Goal: Task Accomplishment & Management: Use online tool/utility

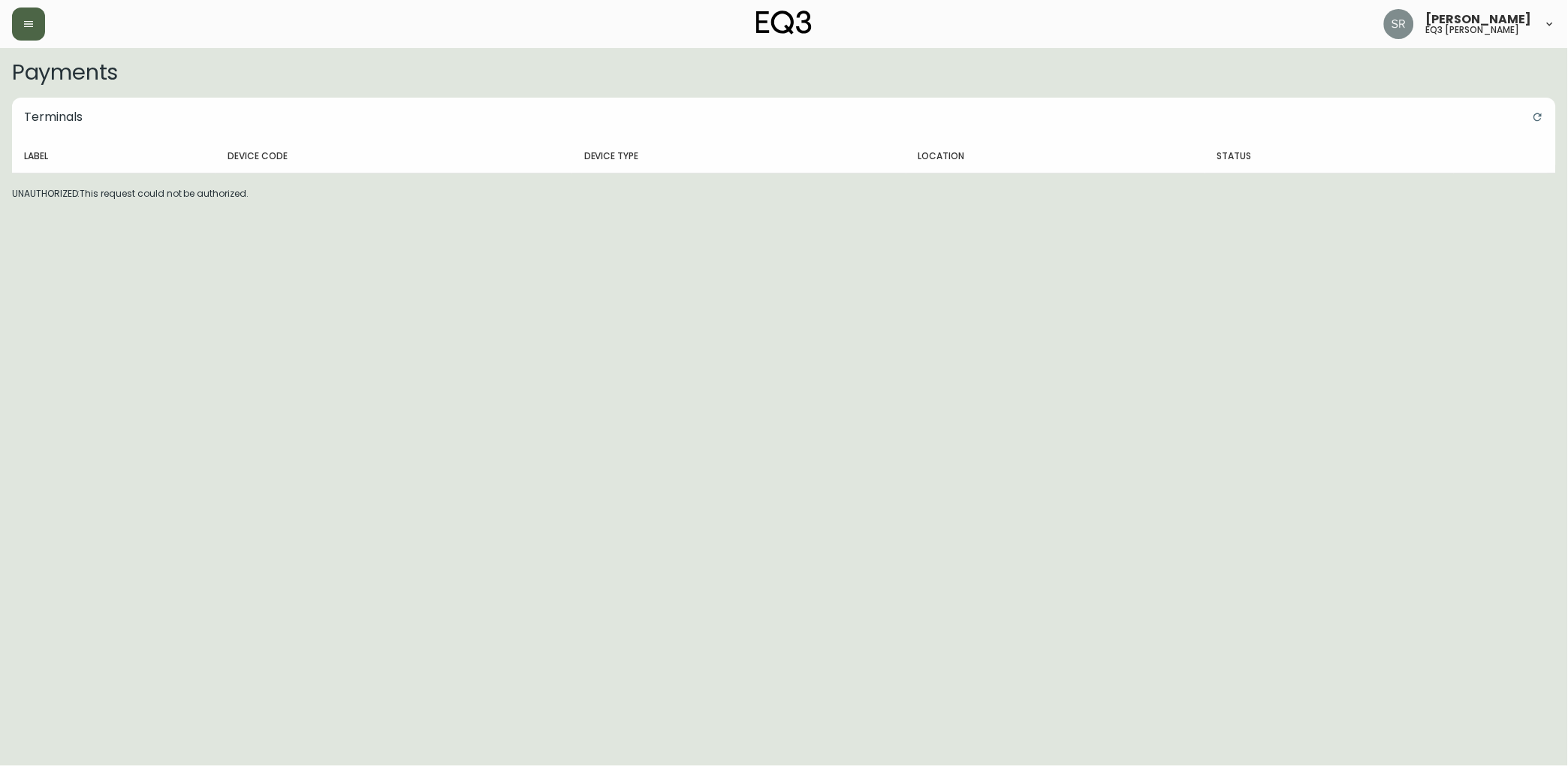
click at [26, 32] on button "button" at bounding box center [29, 24] width 33 height 33
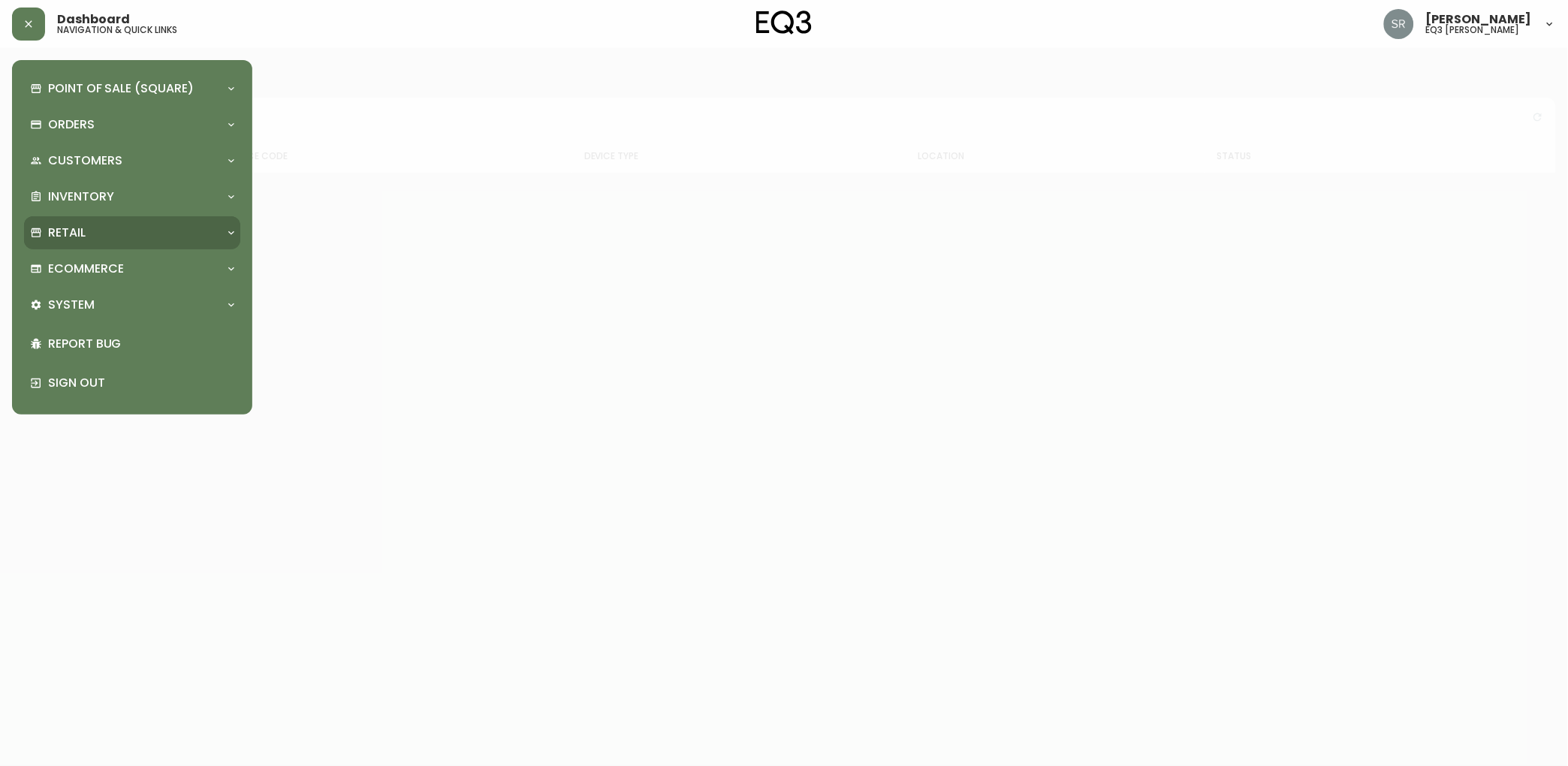
click at [83, 237] on p "Retail" at bounding box center [66, 232] width 37 height 16
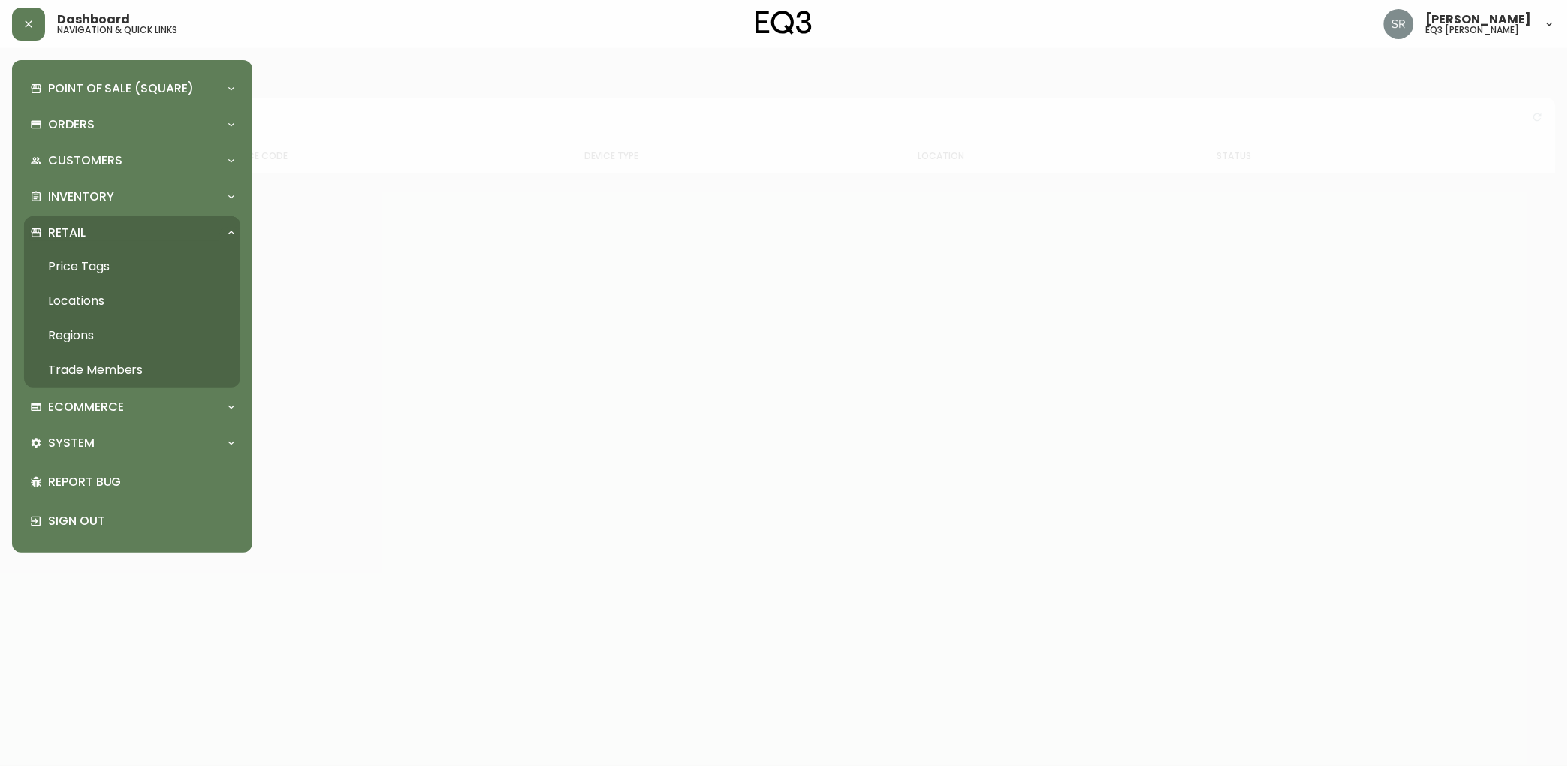
click at [114, 268] on link "Price Tags" at bounding box center [132, 266] width 216 height 34
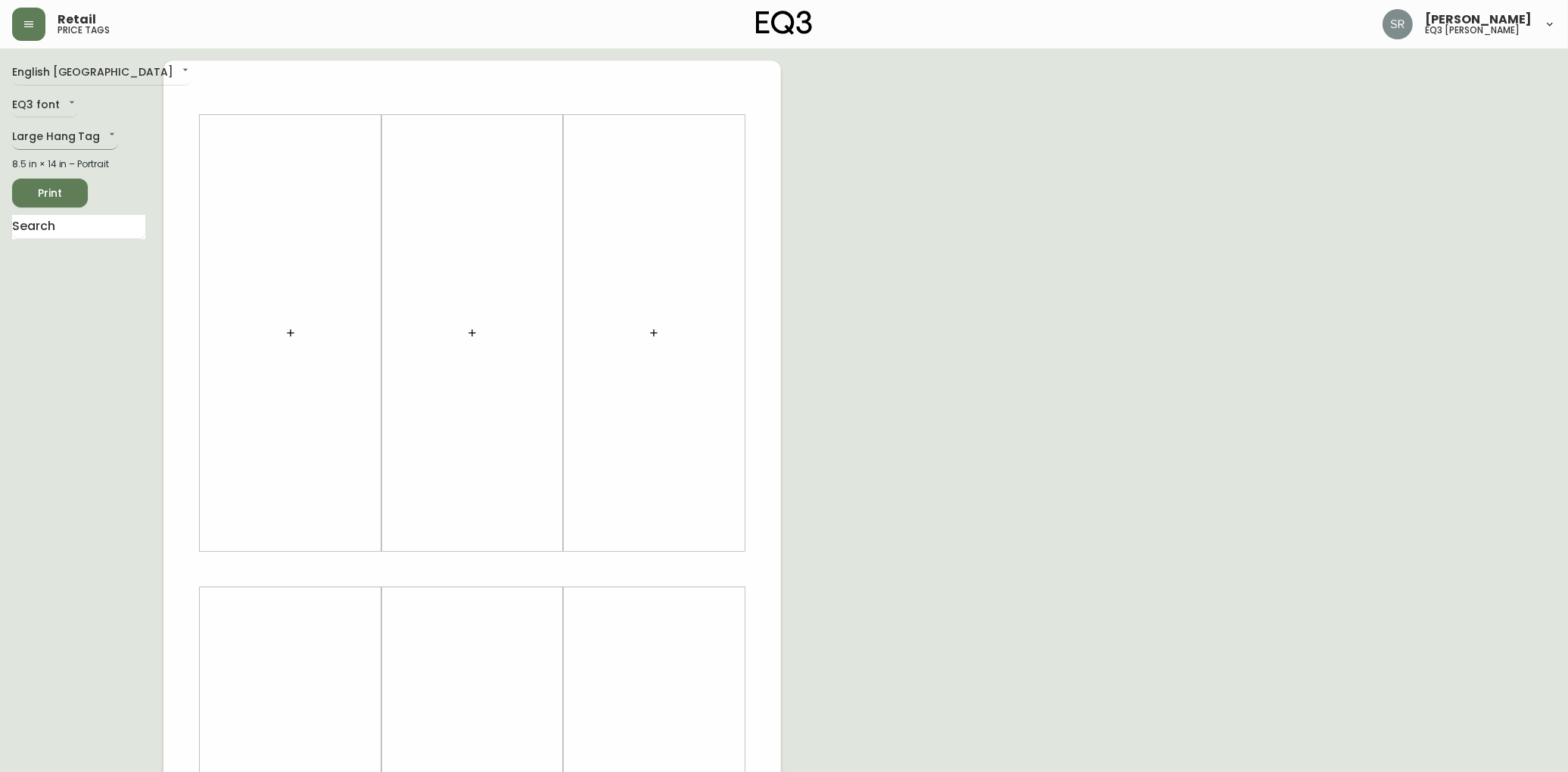
click at [102, 144] on body "Retail price tags [PERSON_NAME] eq3 laval - [PERSON_NAME] English [GEOGRAPHIC_D…" at bounding box center [784, 538] width 1568 height 1077
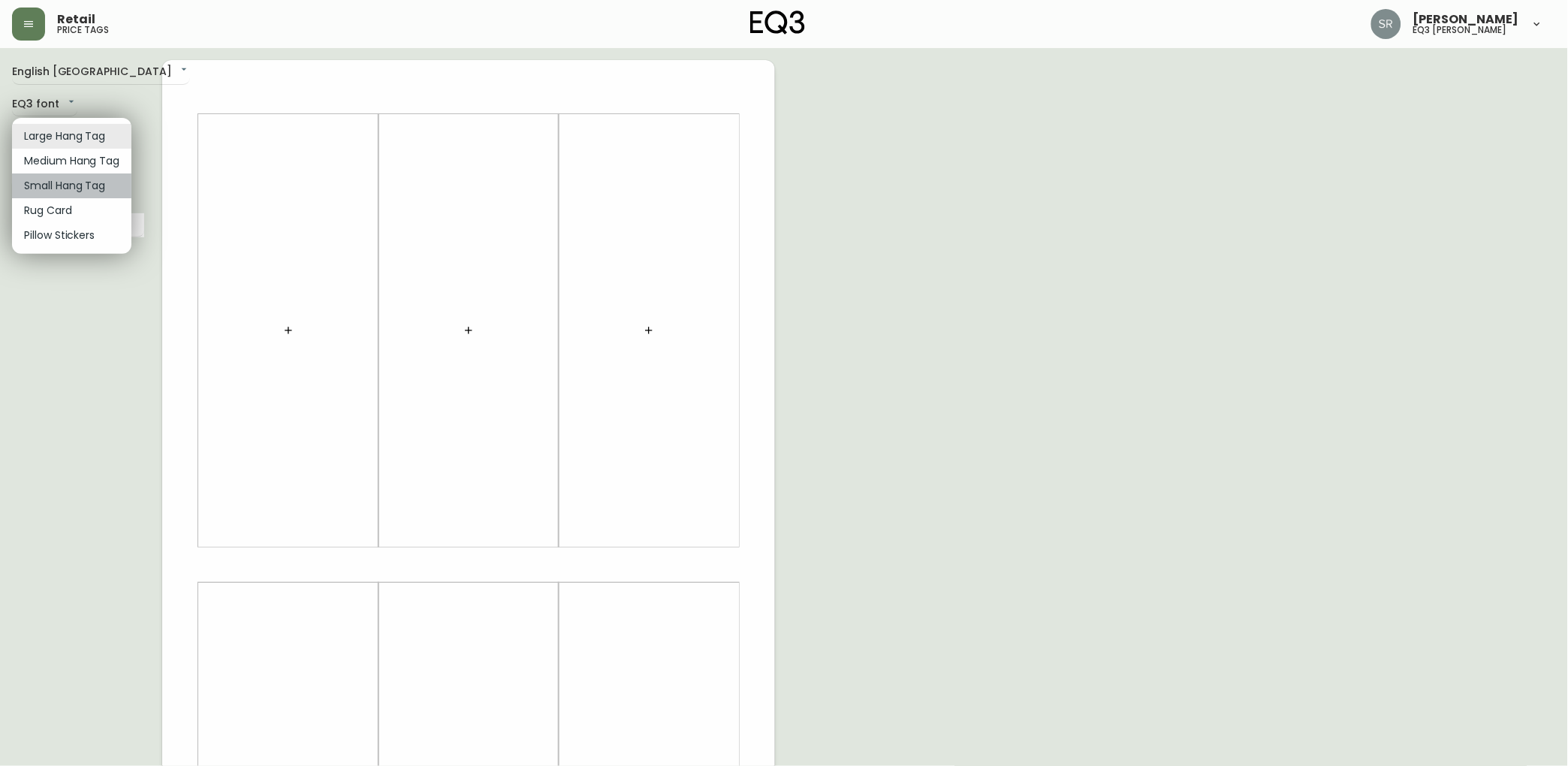
click at [103, 190] on li "Small Hang Tag" at bounding box center [72, 186] width 120 height 25
type input "small"
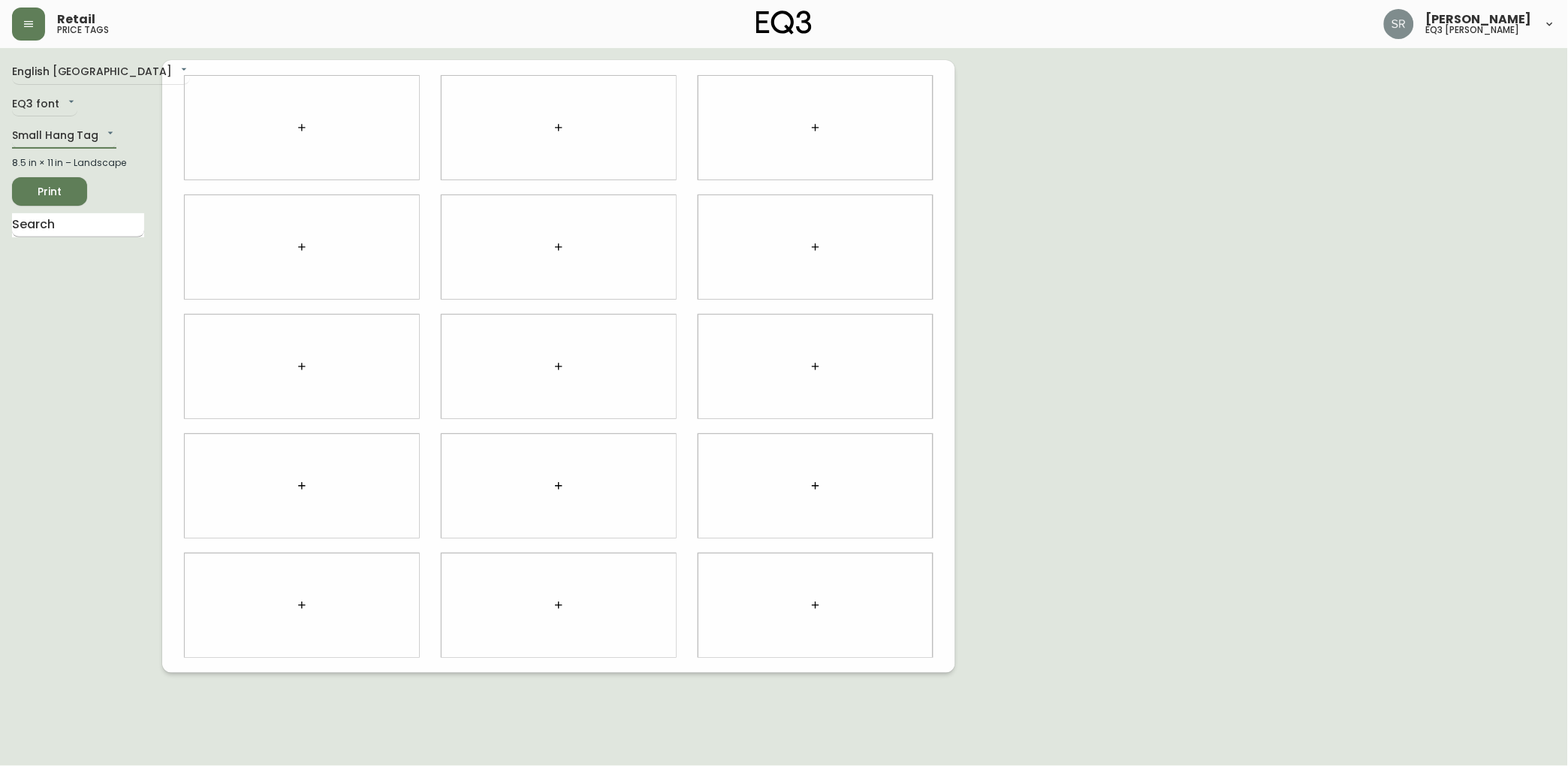
click at [119, 231] on input "text" at bounding box center [79, 225] width 132 height 24
drag, startPoint x: 116, startPoint y: 219, endPoint x: -5, endPoint y: 221, distance: 121.0
click at [0, 221] on html "Retail price tags [PERSON_NAME] eq3 laval - [PERSON_NAME] English [GEOGRAPHIC_D…" at bounding box center [784, 336] width 1568 height 672
click at [62, 323] on div "English [GEOGRAPHIC_DATA] en_CA EQ3 font EQ3 Small Hang Tag small 8.5 in × 11 i…" at bounding box center [87, 367] width 150 height 613
click at [85, 230] on input "adie" at bounding box center [79, 225] width 132 height 24
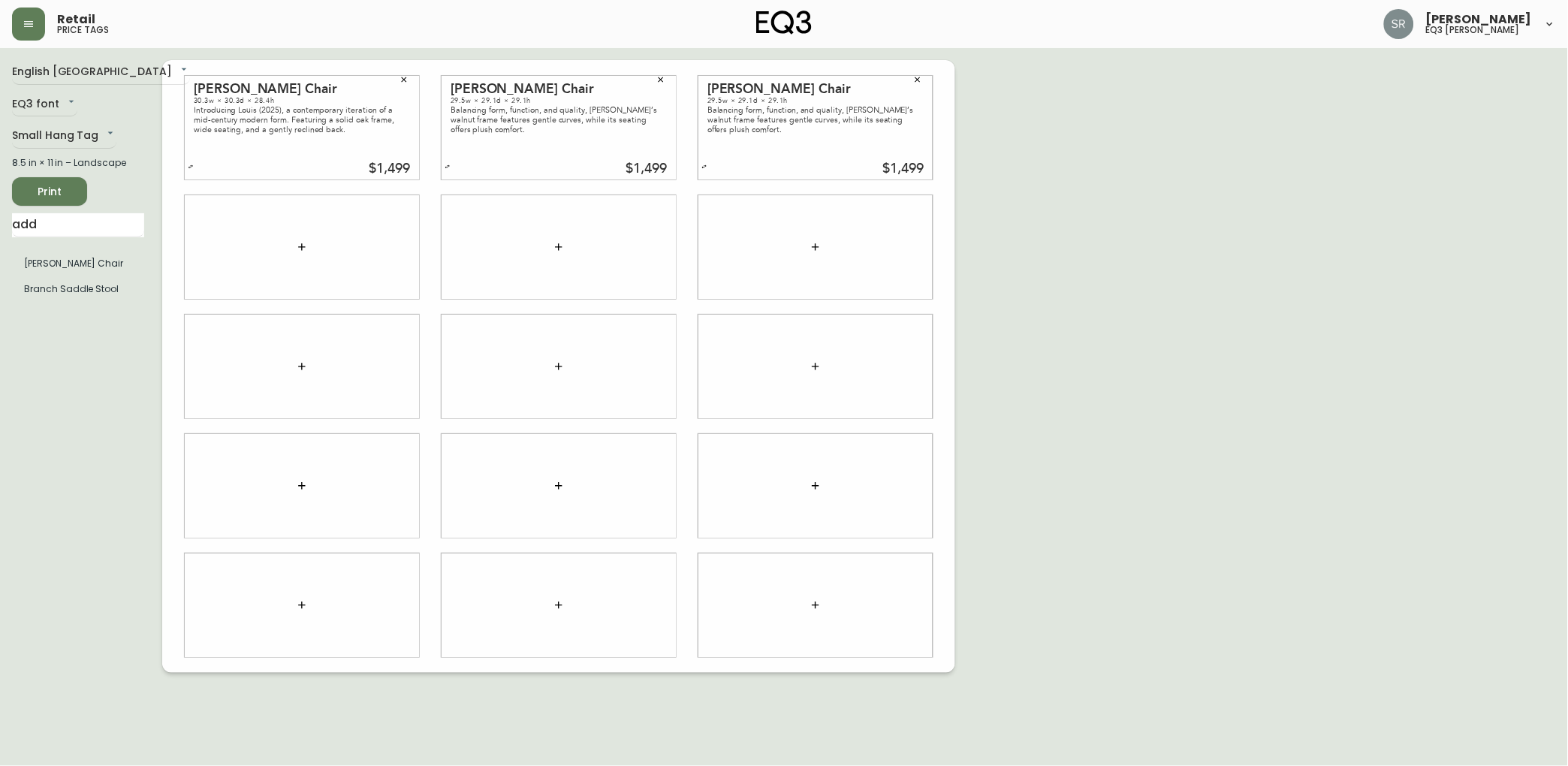
drag, startPoint x: 124, startPoint y: 217, endPoint x: -5, endPoint y: 223, distance: 129.1
click at [0, 223] on html "Retail price tags [PERSON_NAME] eq3 laval - [PERSON_NAME] English [GEOGRAPHIC_D…" at bounding box center [784, 336] width 1568 height 672
click at [43, 370] on div "English Canada en_CA EQ3 font EQ3 Small Hang Tag small 8.5 in × 11 in – Landsca…" at bounding box center [87, 367] width 150 height 613
click at [85, 225] on input "pi" at bounding box center [79, 225] width 132 height 24
type input "p"
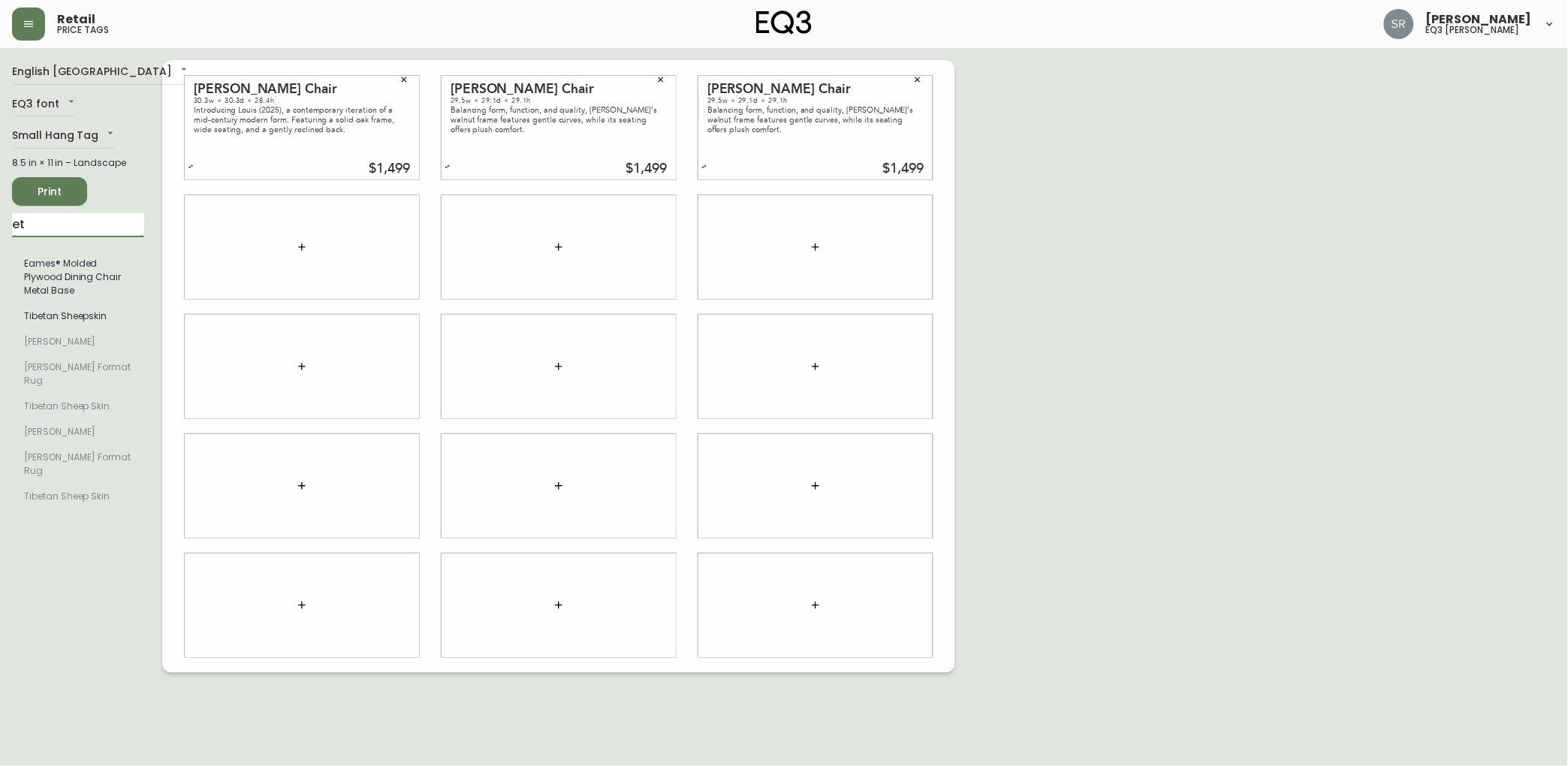
type input "e"
click at [62, 259] on li "Pi Stacking Shelves" at bounding box center [79, 263] width 132 height 26
click at [78, 267] on li "Pi Stacking Shelves" at bounding box center [79, 263] width 132 height 26
click at [69, 305] on div "English Canada en_CA EQ3 font EQ3 Small Hang Tag small 8.5 in × 11 in – Landsca…" at bounding box center [87, 367] width 150 height 613
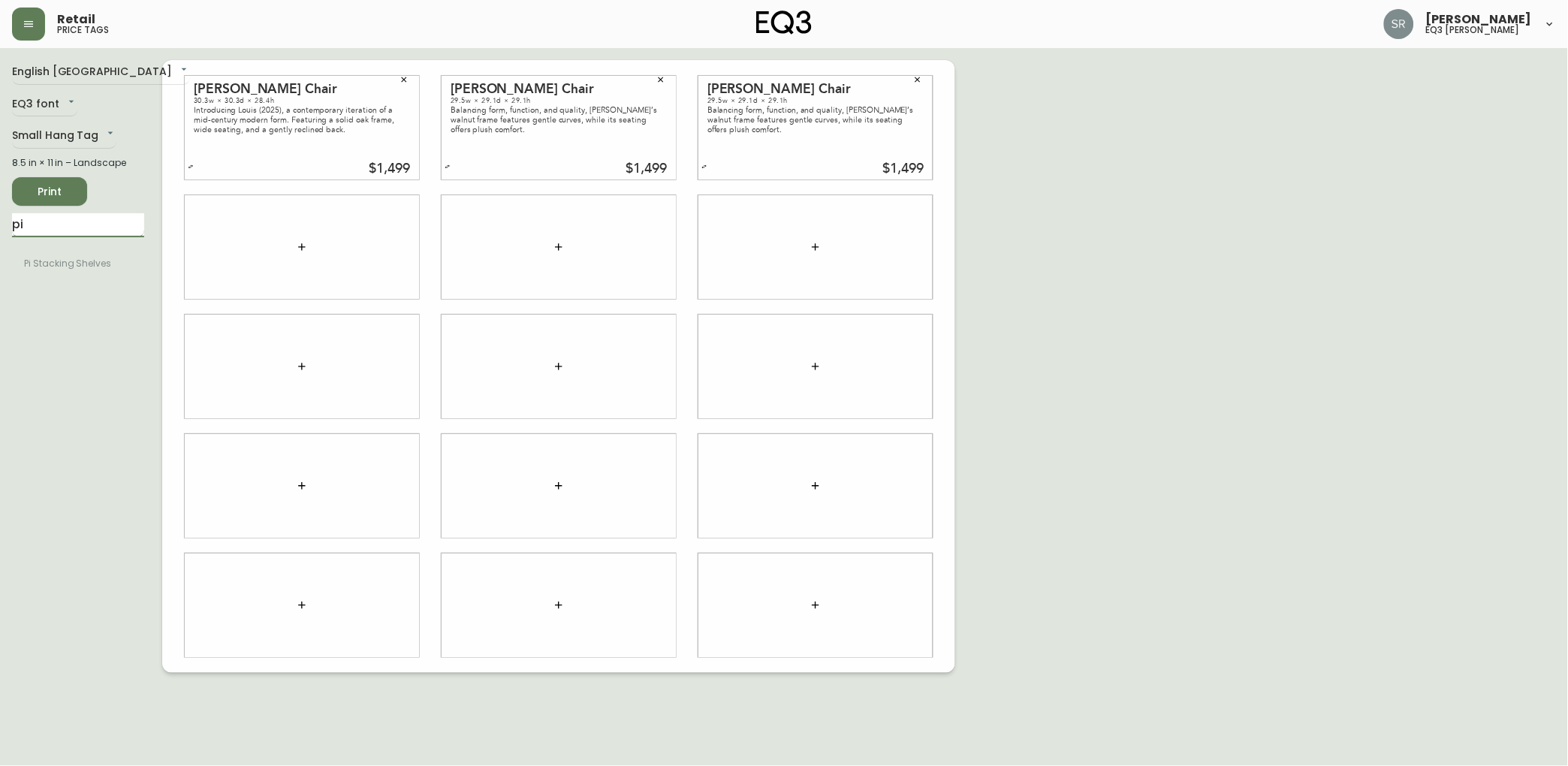
click at [71, 224] on input "pi" at bounding box center [79, 225] width 132 height 24
type input "nog"
click at [381, 286] on input "text" at bounding box center [383, 285] width 54 height 18
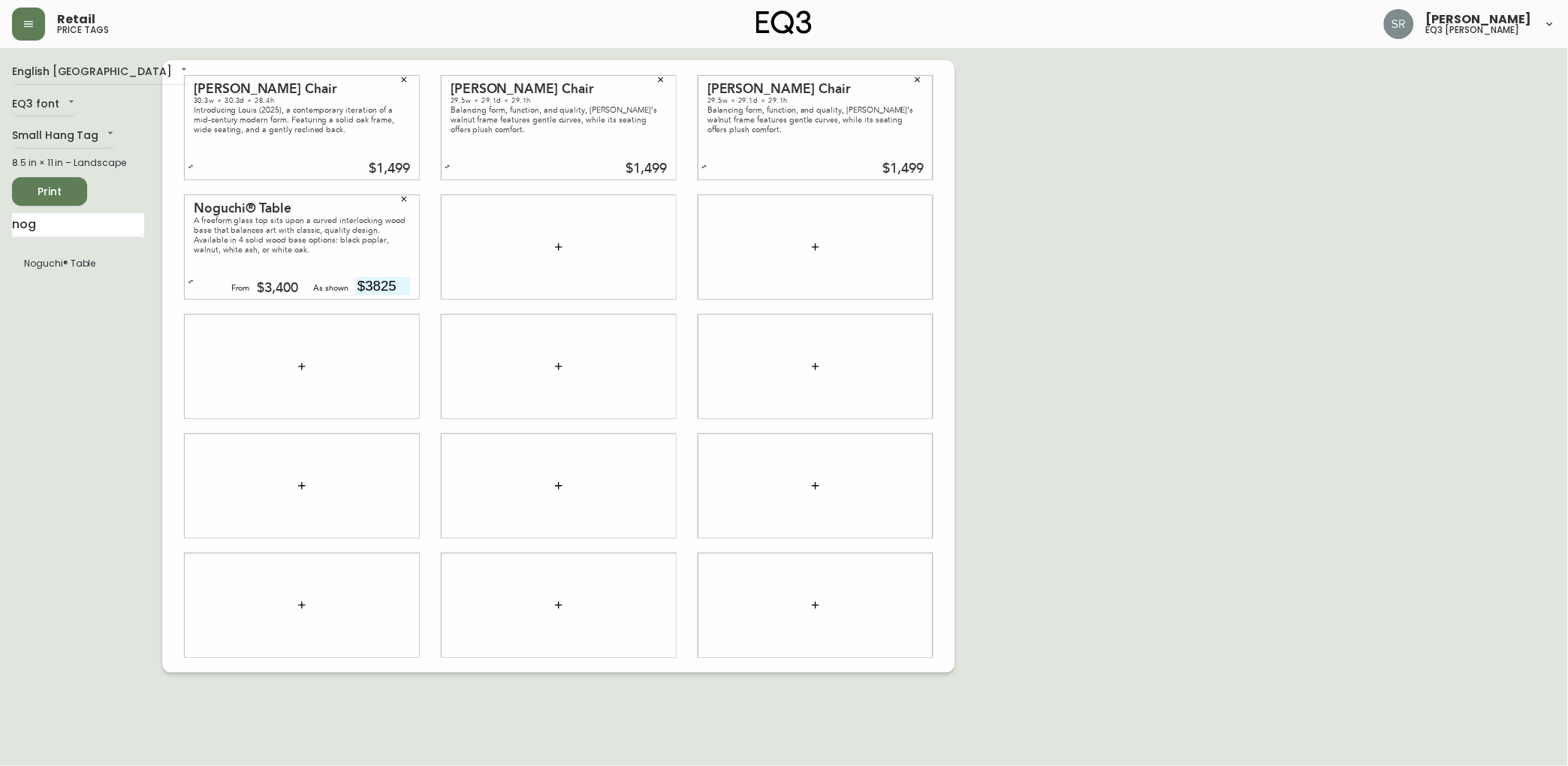
click at [1044, 271] on div "English Canada en_CA EQ3 font EQ3 Small Hang Tag small 8.5 in × 11 in – Landsca…" at bounding box center [784, 367] width 1544 height 613
click at [371, 282] on input "$3825" at bounding box center [383, 285] width 54 height 18
type input "$3.825"
drag, startPoint x: 1109, startPoint y: 346, endPoint x: 863, endPoint y: 355, distance: 246.2
click at [1110, 346] on div "English Canada en_CA EQ3 font EQ3 Small Hang Tag small 8.5 in × 11 in – Landsca…" at bounding box center [784, 367] width 1544 height 613
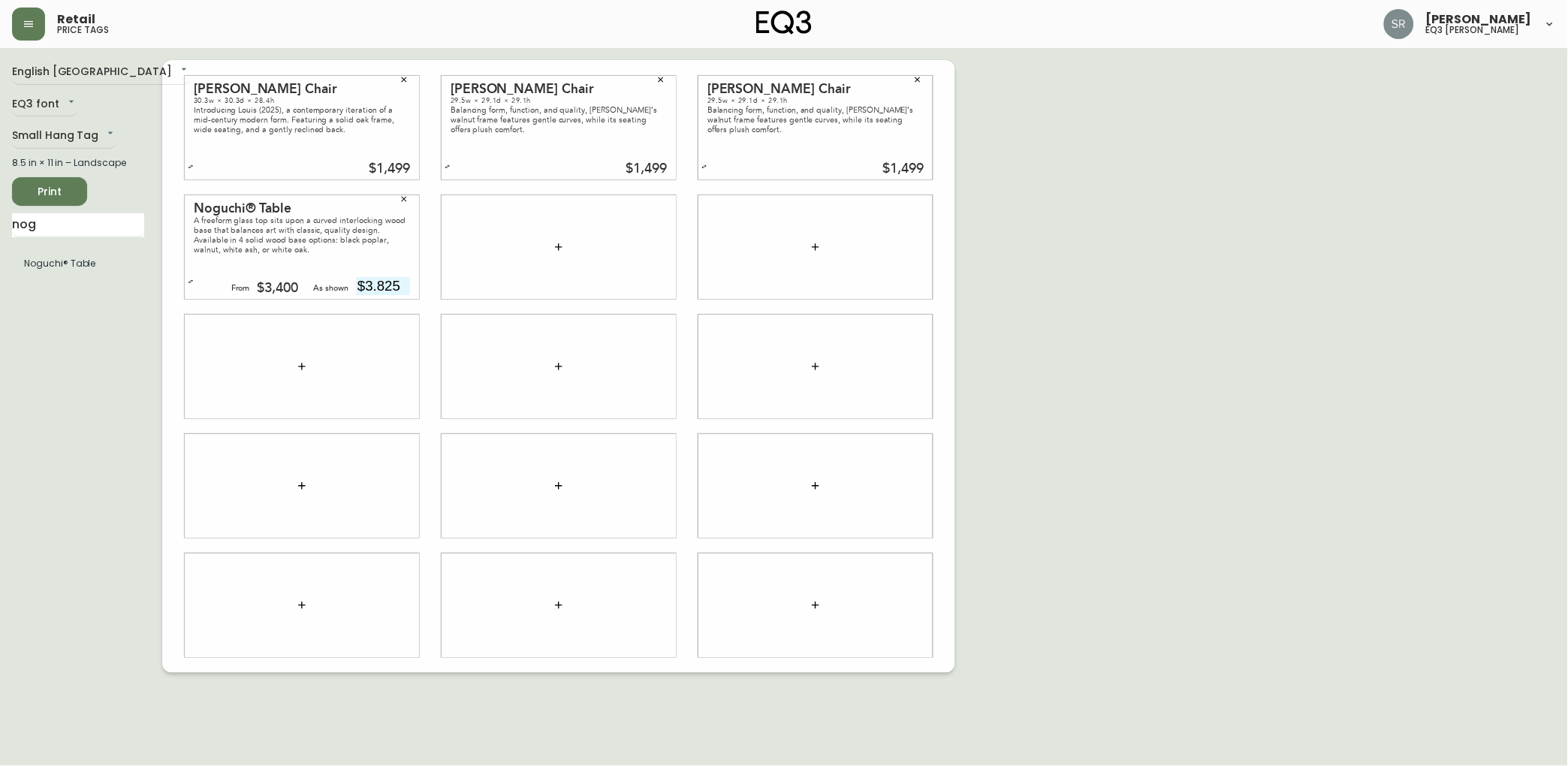
click at [295, 282] on div "$3,400" at bounding box center [278, 288] width 41 height 13
drag, startPoint x: 270, startPoint y: 283, endPoint x: 248, endPoint y: 281, distance: 22.1
click at [248, 281] on div "From $3,400" at bounding box center [264, 285] width 68 height 18
click at [1245, 273] on div "English Canada en_CA EQ3 font EQ3 Small Hang Tag small 8.5 in × 11 in – Landsca…" at bounding box center [784, 367] width 1544 height 613
drag, startPoint x: 93, startPoint y: 231, endPoint x: -5, endPoint y: 214, distance: 99.5
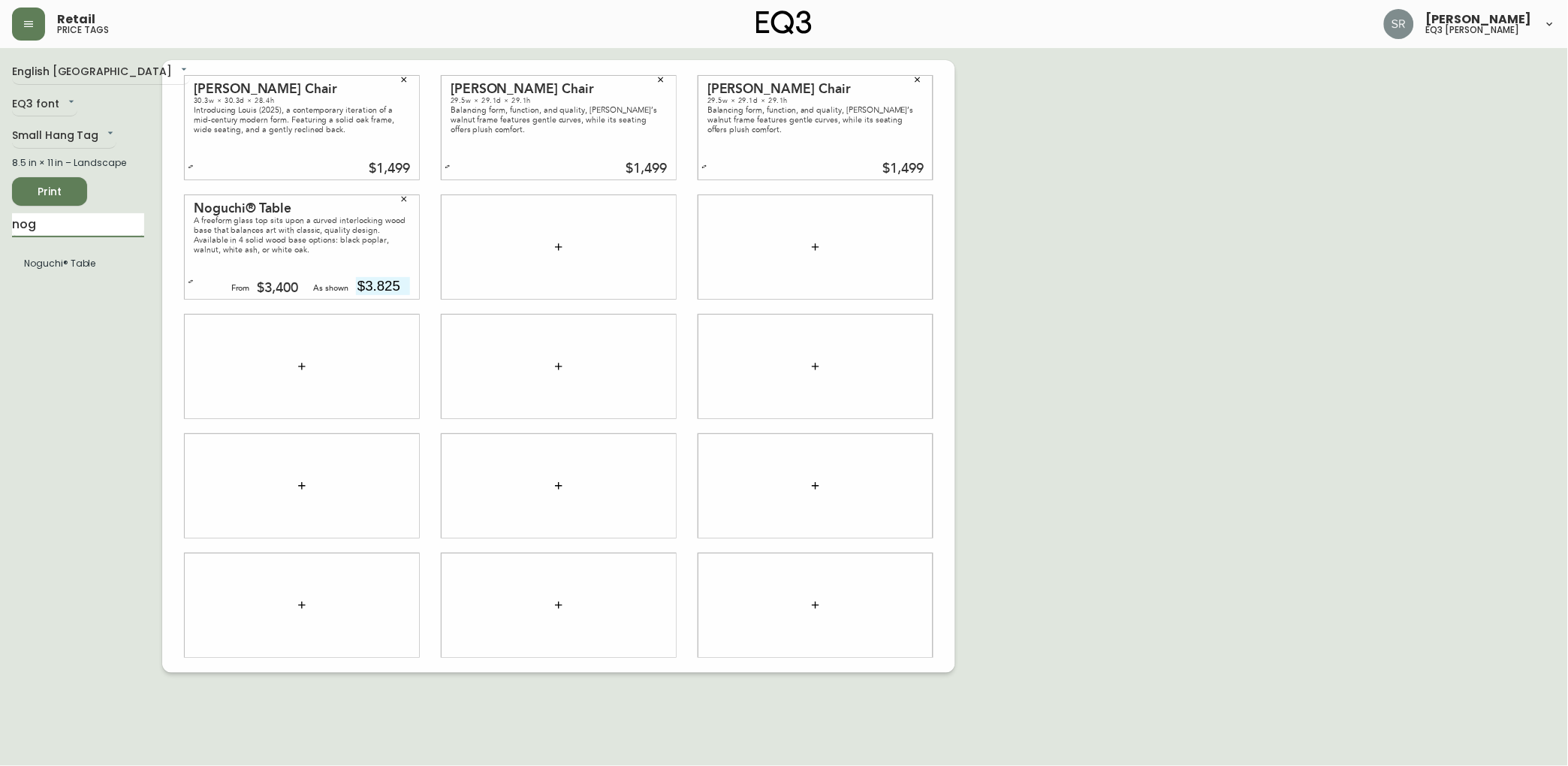
click at [0, 214] on html "Retail price tags [PERSON_NAME] eq3 laval - [PERSON_NAME] English [GEOGRAPHIC_D…" at bounding box center [784, 336] width 1568 height 672
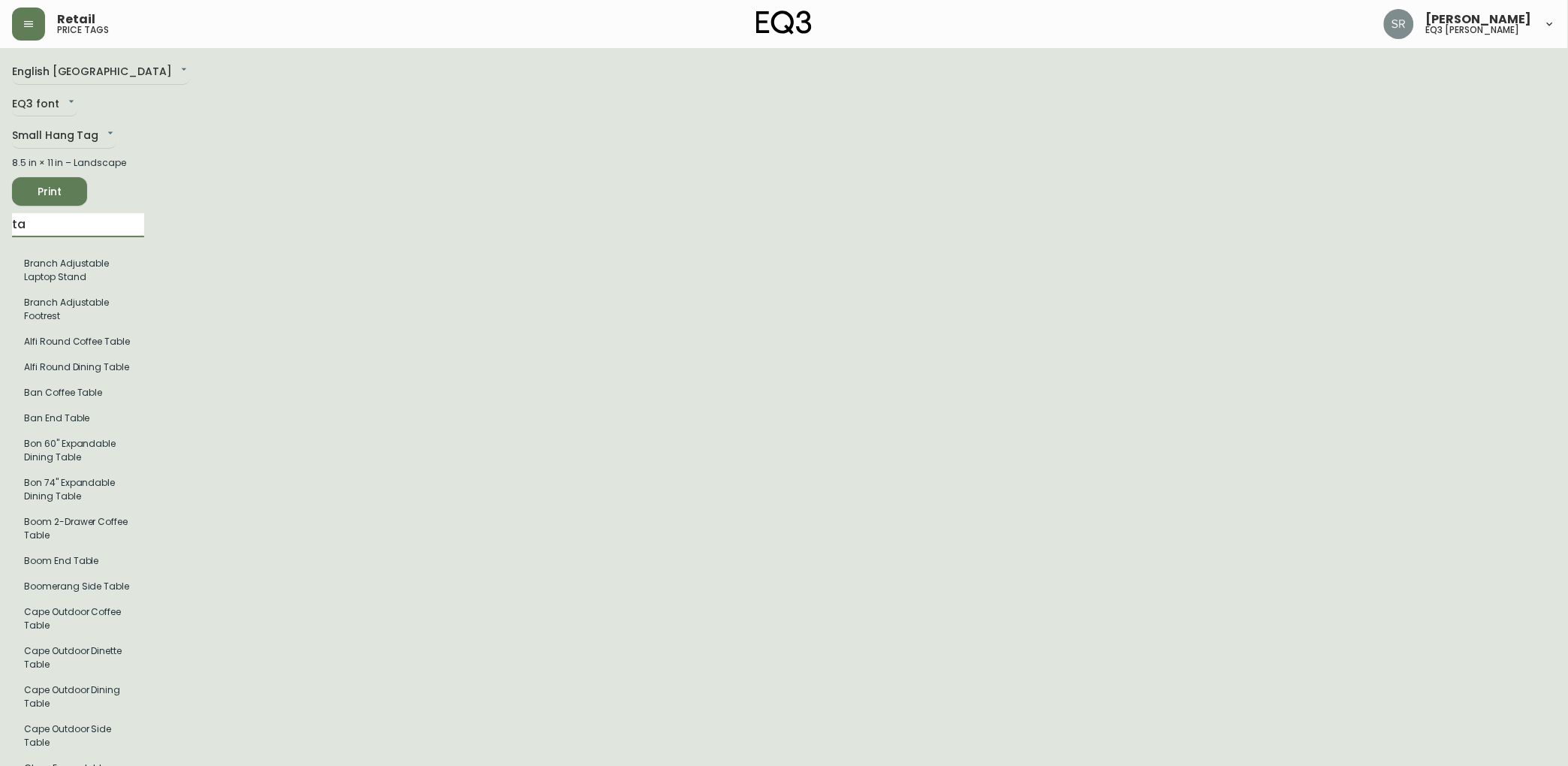
type input "t"
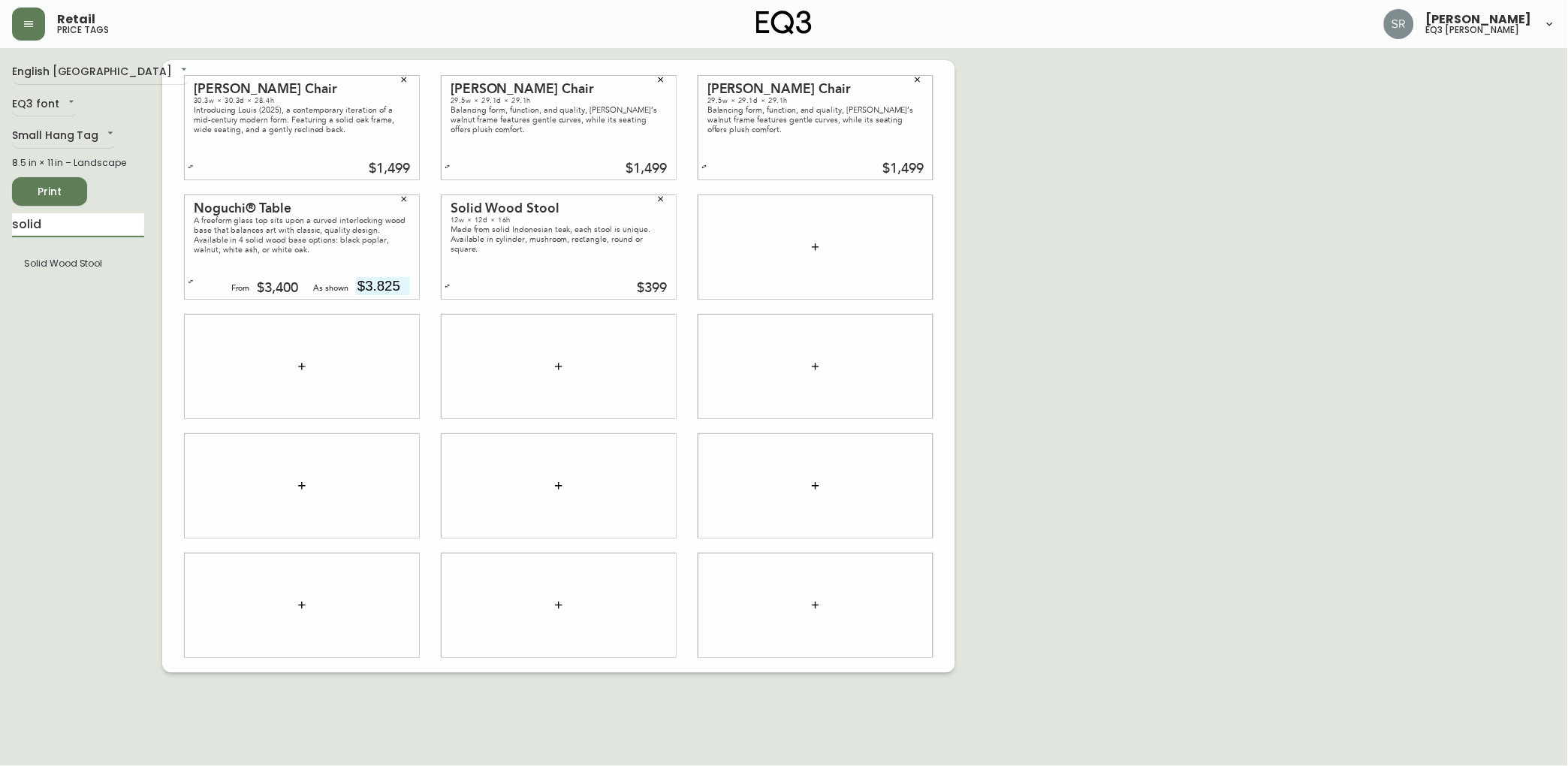
drag, startPoint x: 61, startPoint y: 228, endPoint x: -5, endPoint y: 207, distance: 69.3
click at [0, 207] on html "Retail price tags [PERSON_NAME] eq3 laval - [PERSON_NAME] English [GEOGRAPHIC_D…" at bounding box center [784, 336] width 1568 height 672
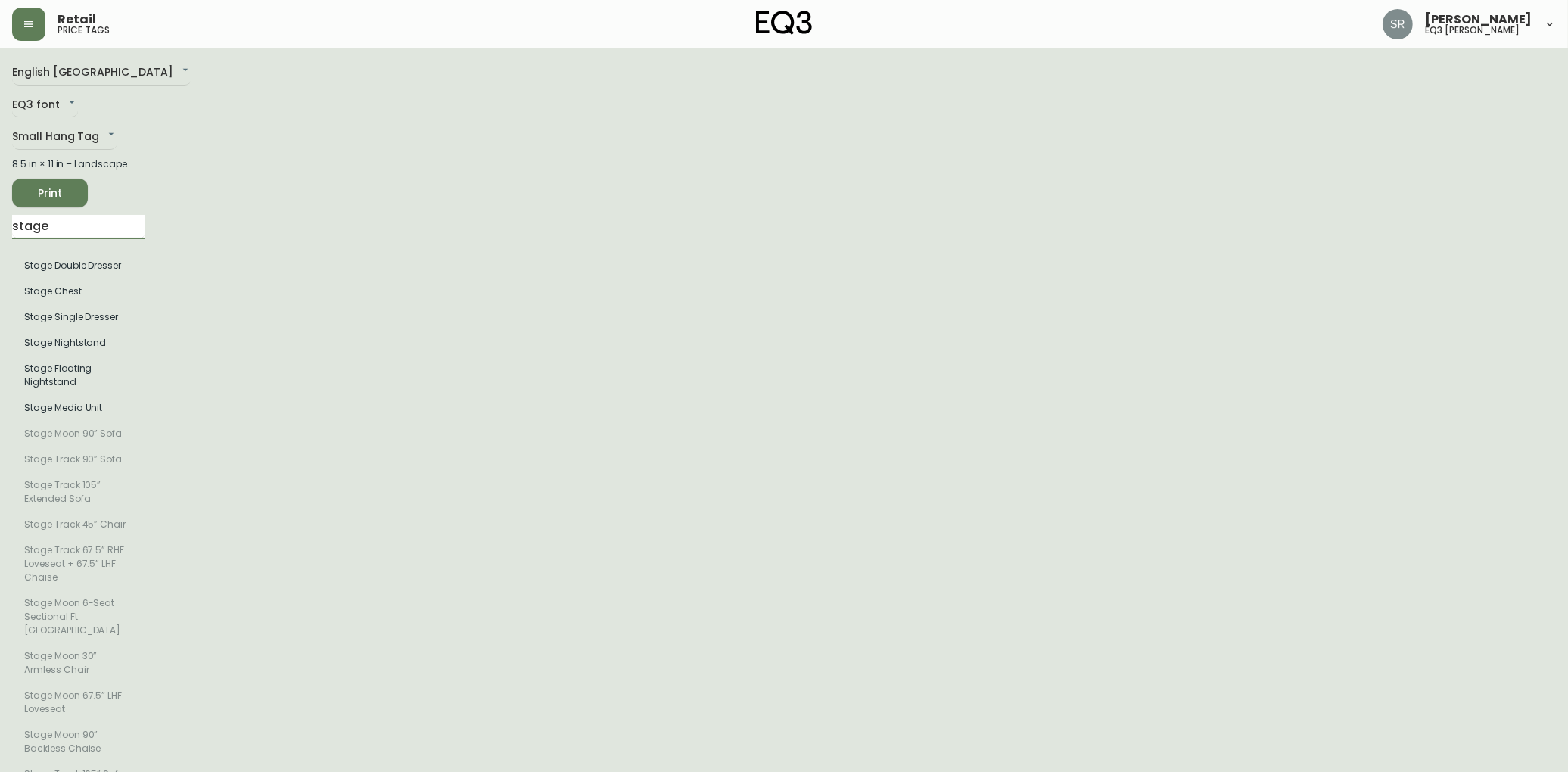
drag, startPoint x: 100, startPoint y: 234, endPoint x: -5, endPoint y: 233, distance: 105.0
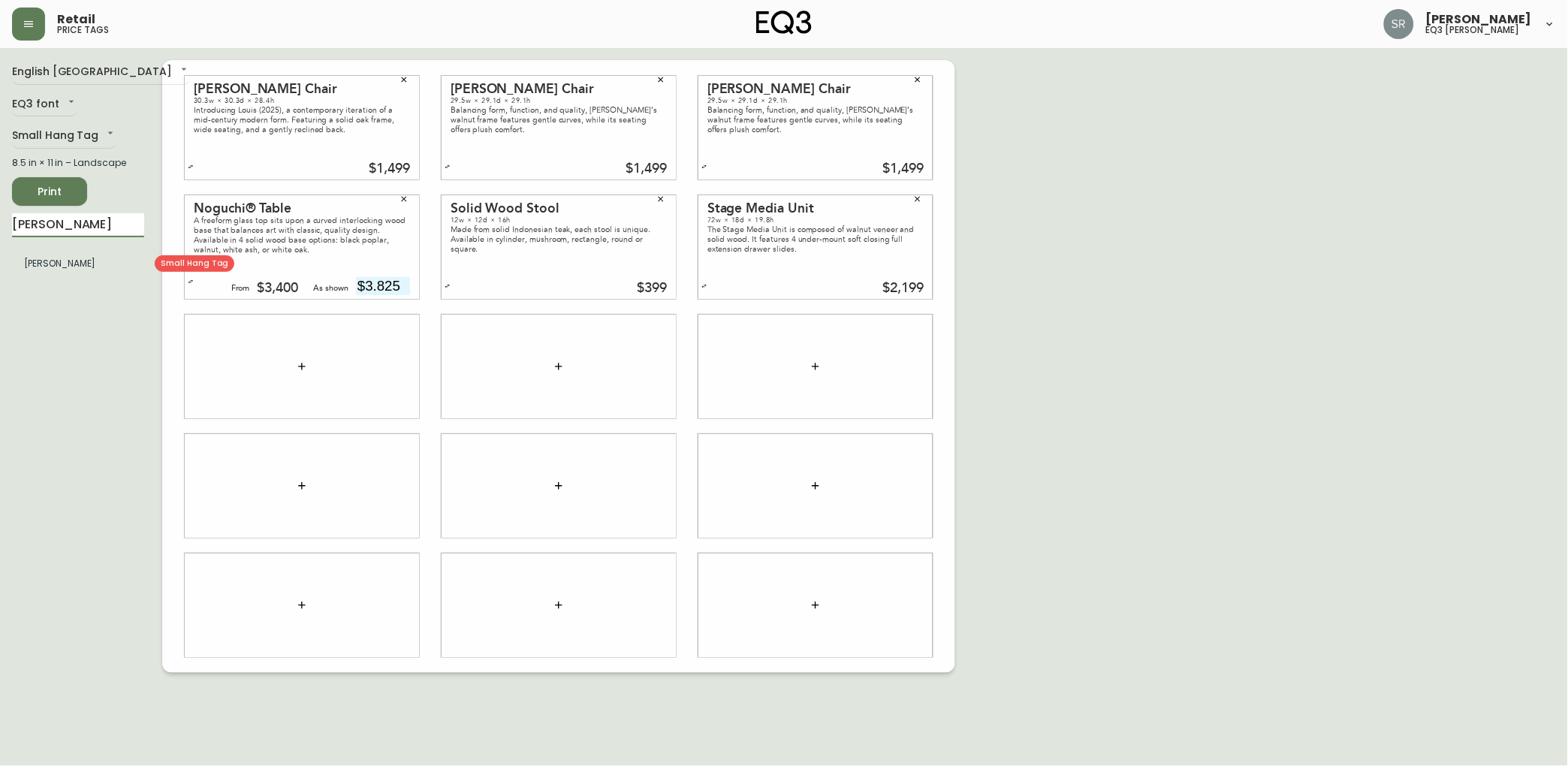
type input "[PERSON_NAME]"
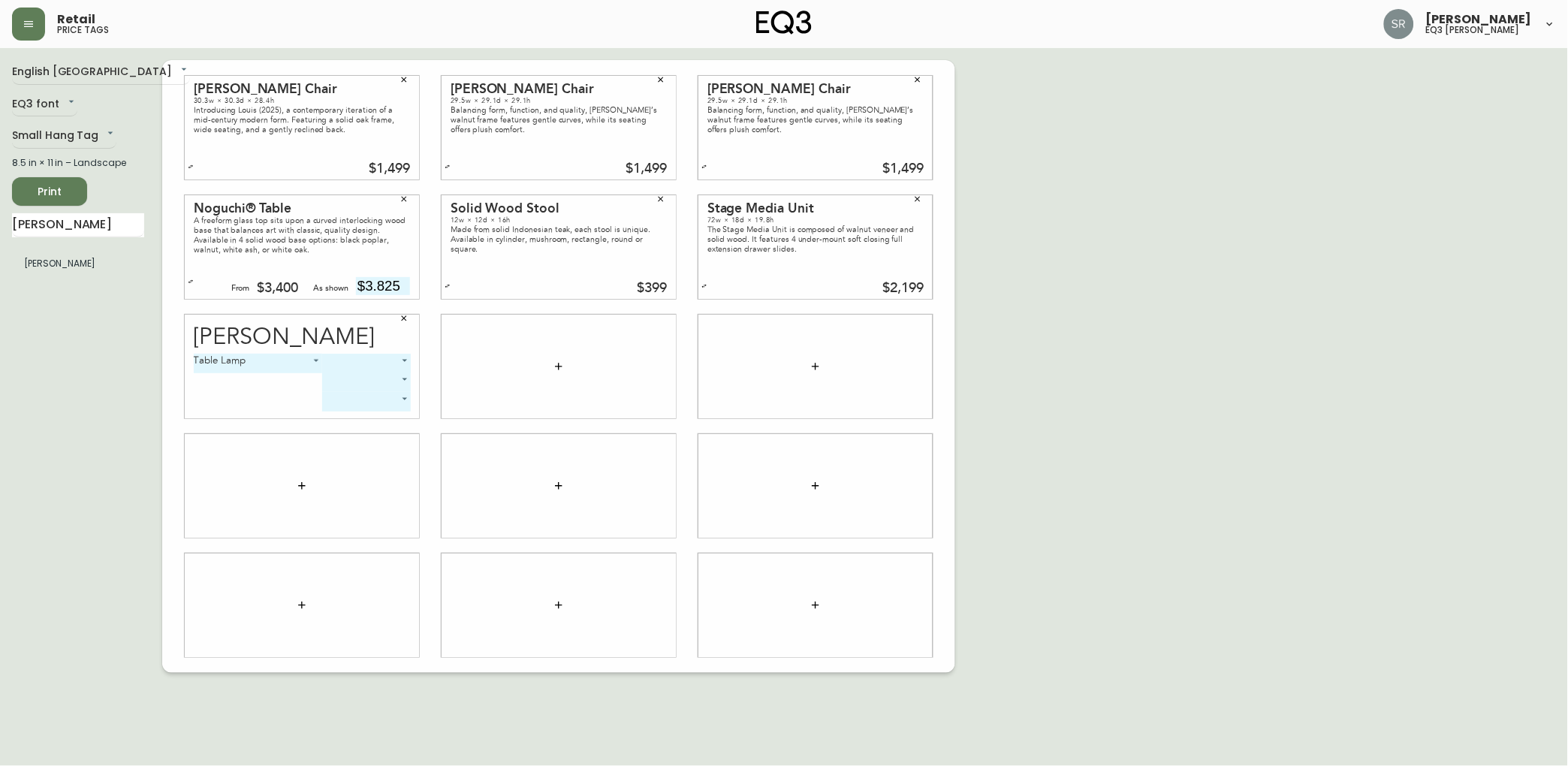
click at [1142, 306] on div "English [GEOGRAPHIC_DATA] en_CA EQ3 font EQ3 Small Hang Tag small 8.5 in × 11 i…" at bounding box center [784, 367] width 1544 height 613
click at [301, 360] on body "Retail price tags [PERSON_NAME] eq3 laval - [PERSON_NAME] English [GEOGRAPHIC_D…" at bounding box center [784, 336] width 1568 height 672
click at [301, 360] on li "Table Lamp" at bounding box center [258, 363] width 128 height 25
click at [356, 364] on body "Retail price tags [PERSON_NAME] eq3 laval - [PERSON_NAME] English [GEOGRAPHIC_D…" at bounding box center [784, 336] width 1568 height 672
click at [373, 375] on li "Black" at bounding box center [366, 380] width 88 height 25
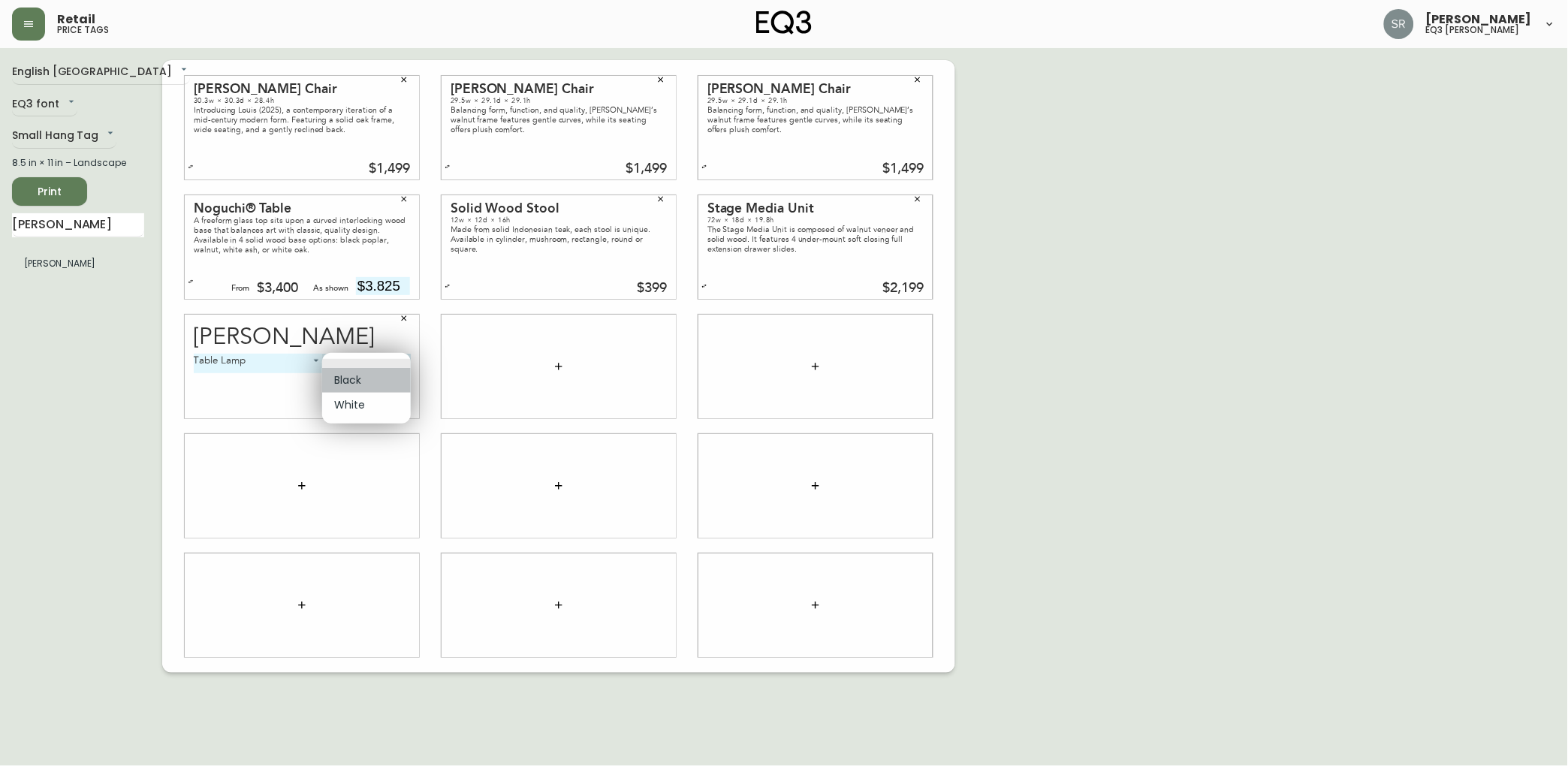
type input "0"
click at [360, 378] on body "Retail price tags [PERSON_NAME] eq3 laval - [PERSON_NAME] English [GEOGRAPHIC_D…" at bounding box center [784, 336] width 1568 height 672
click at [354, 421] on li "White" at bounding box center [335, 424] width 76 height 25
type input "1"
click at [346, 398] on body "Retail price tags [PERSON_NAME] eq3 laval - [PERSON_NAME] English [GEOGRAPHIC_D…" at bounding box center [784, 336] width 1568 height 672
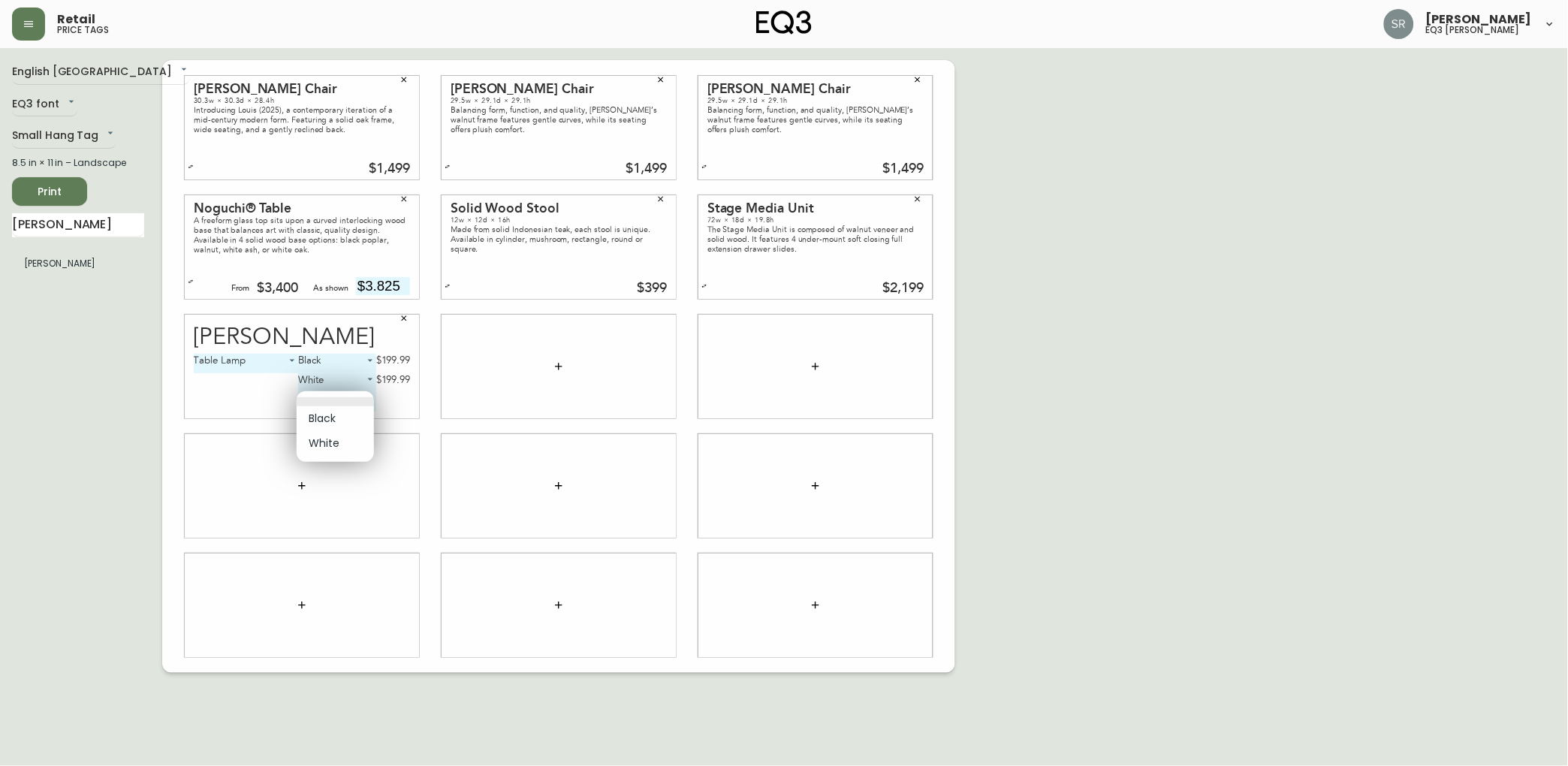
click at [320, 444] on li "White" at bounding box center [335, 443] width 78 height 25
type input "1"
click at [360, 404] on body "Retail price tags [PERSON_NAME] eq3 laval - [PERSON_NAME] English [GEOGRAPHIC_D…" at bounding box center [784, 336] width 1568 height 672
click at [258, 380] on div at bounding box center [784, 383] width 1568 height 766
click at [401, 321] on icon "button" at bounding box center [403, 318] width 9 height 9
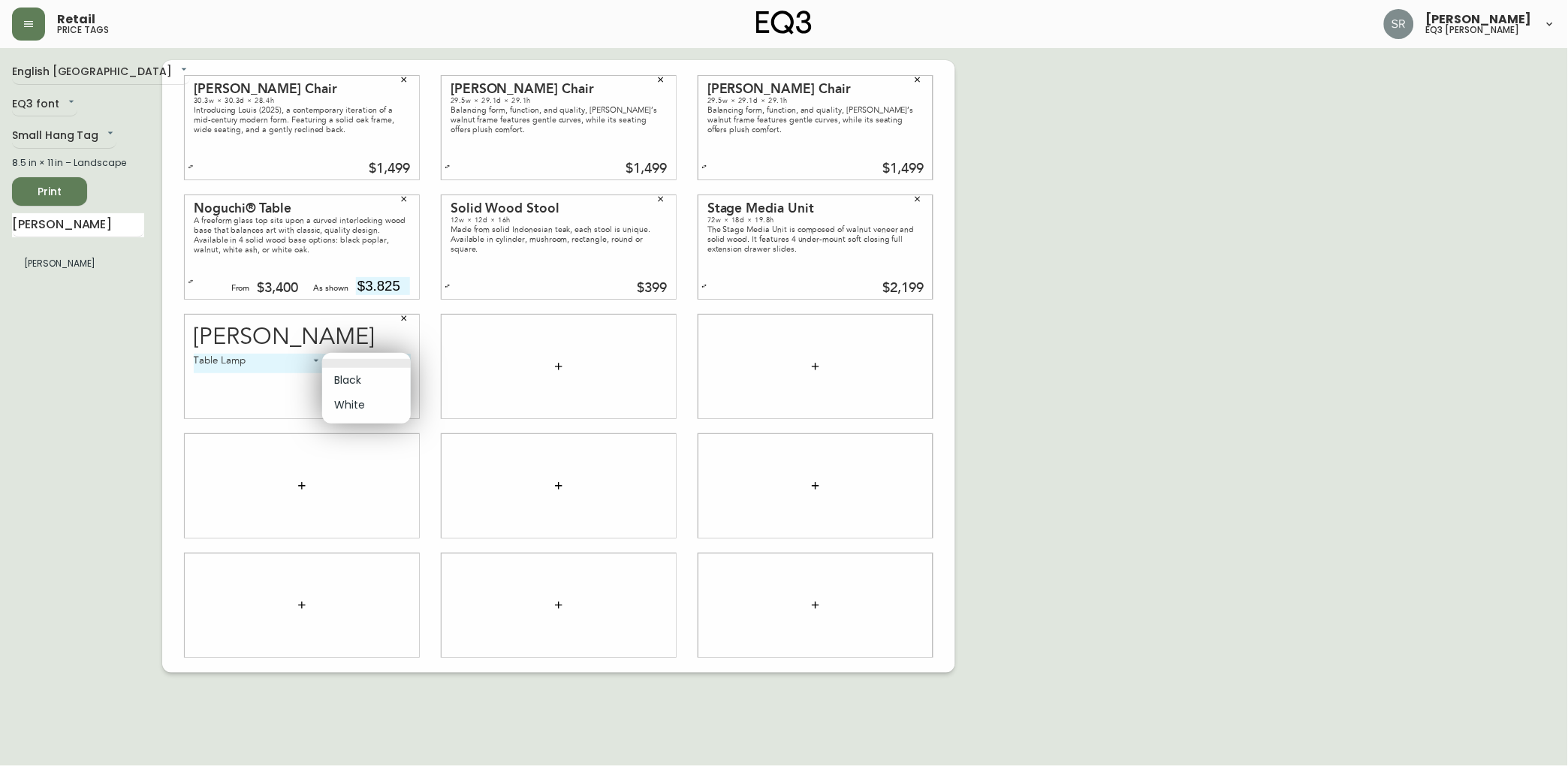
click at [346, 360] on body "Retail price tags [PERSON_NAME] eq3 laval - [PERSON_NAME] English [GEOGRAPHIC_D…" at bounding box center [784, 336] width 1568 height 672
click at [363, 381] on li "Black" at bounding box center [366, 380] width 88 height 25
type input "0"
click at [356, 377] on body "Retail price tags [PERSON_NAME] eq3 laval - [PERSON_NAME] English [GEOGRAPHIC_D…" at bounding box center [784, 336] width 1568 height 672
click at [344, 422] on li "White" at bounding box center [335, 424] width 76 height 25
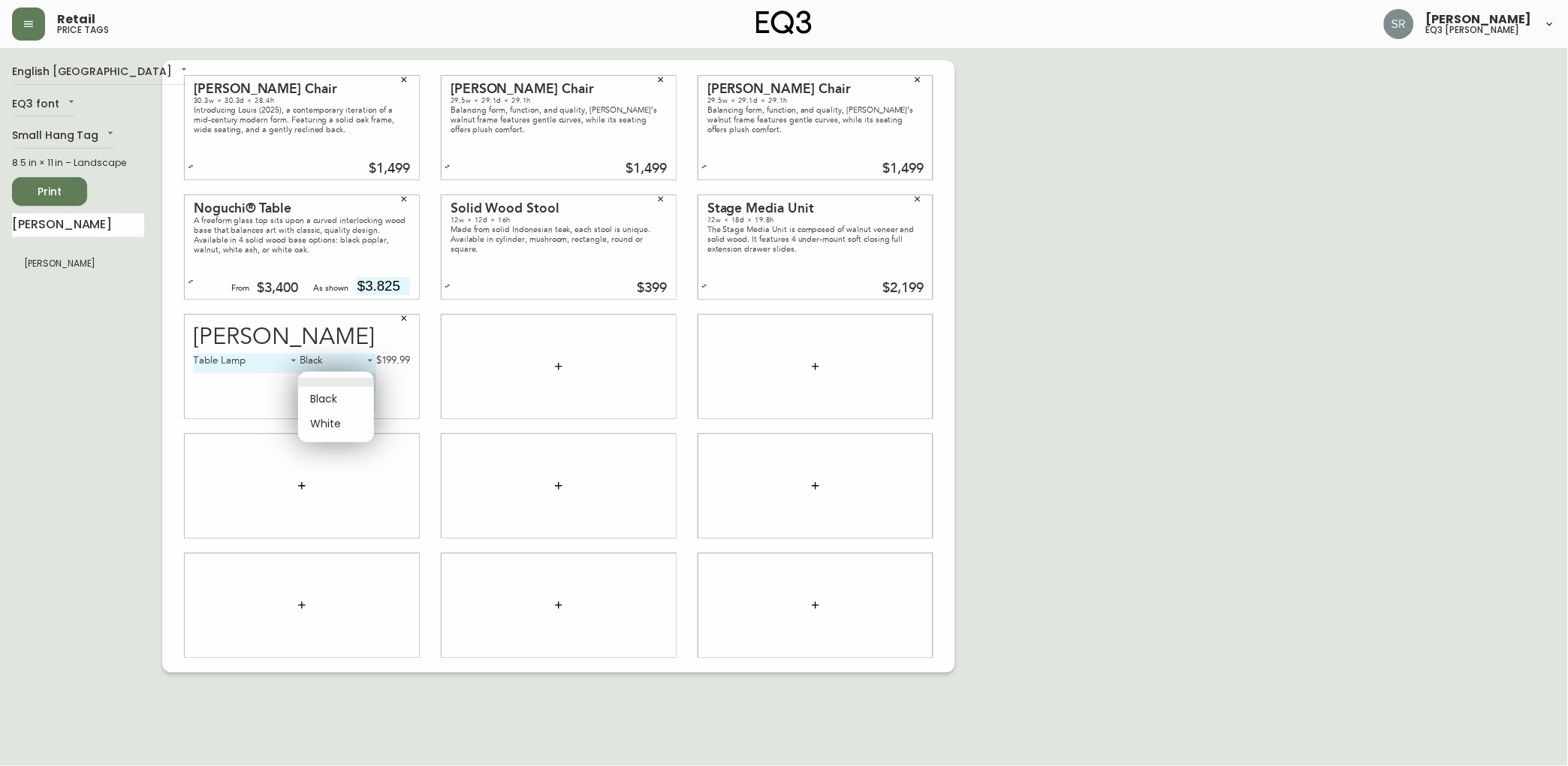
type input "1"
click at [1127, 309] on div "English [GEOGRAPHIC_DATA] en_CA EQ3 font EQ3 Small Hang Tag small 8.5 in × 11 i…" at bounding box center [784, 367] width 1544 height 613
drag, startPoint x: 116, startPoint y: 227, endPoint x: -5, endPoint y: 226, distance: 121.0
click at [0, 226] on html "Retail price tags [PERSON_NAME] eq3 laval - [PERSON_NAME] English [GEOGRAPHIC_D…" at bounding box center [784, 336] width 1568 height 672
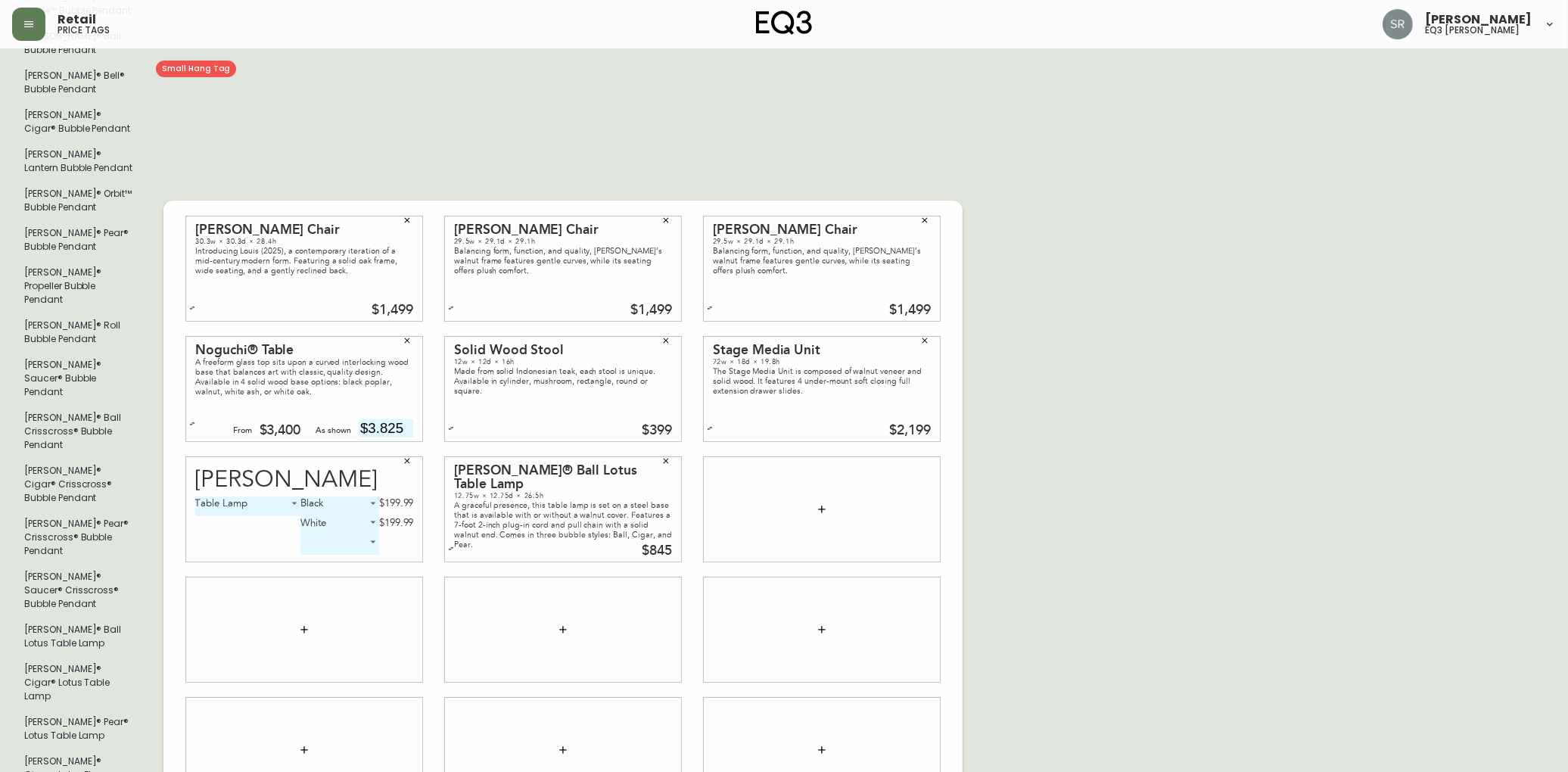
scroll to position [103, 0]
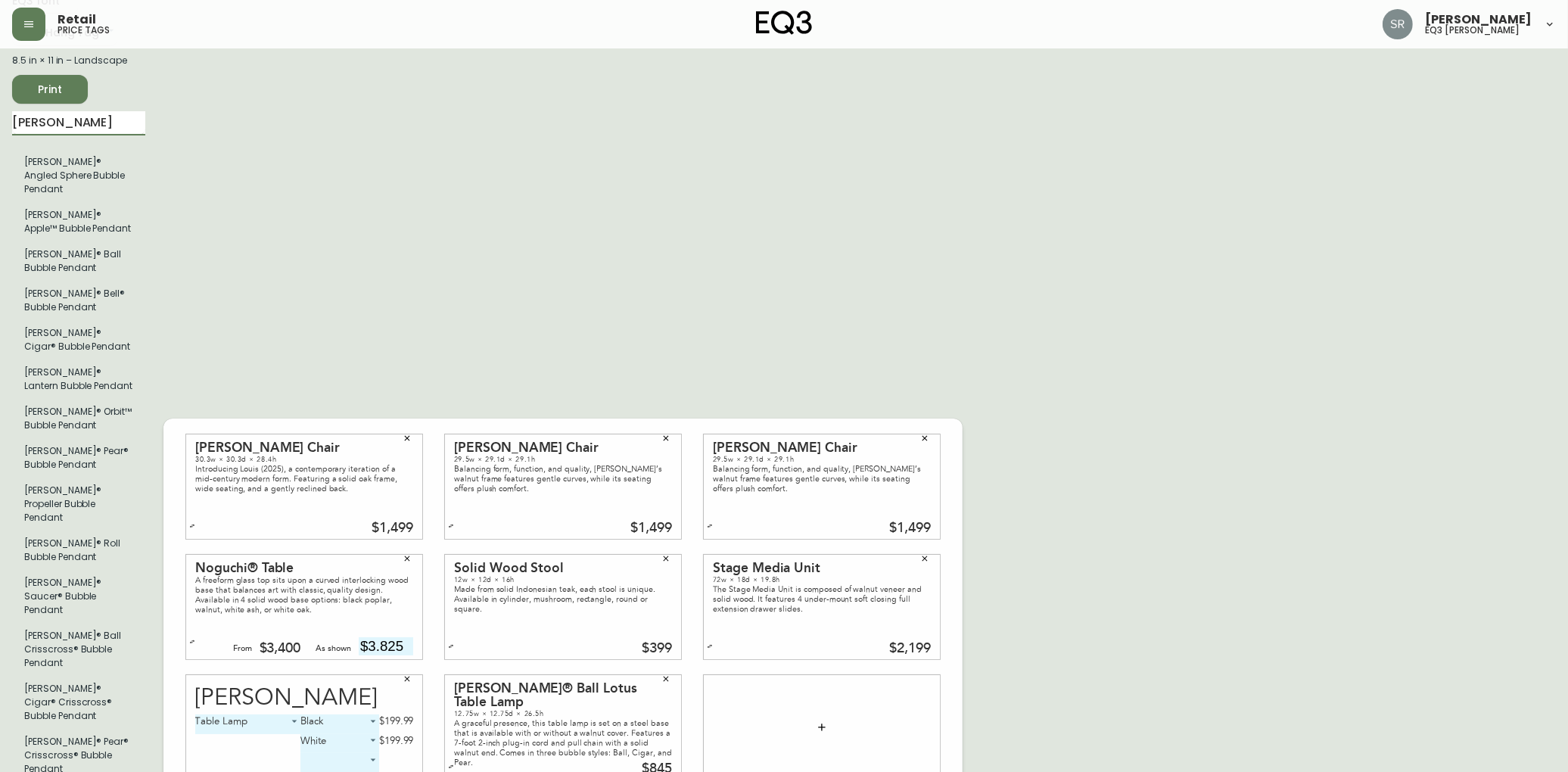
drag, startPoint x: 108, startPoint y: 118, endPoint x: -5, endPoint y: 119, distance: 113.0
click at [0, 119] on html "Retail price tags [PERSON_NAME] eq3 laval - [PERSON_NAME] English [GEOGRAPHIC_D…" at bounding box center [784, 697] width 1568 height 1601
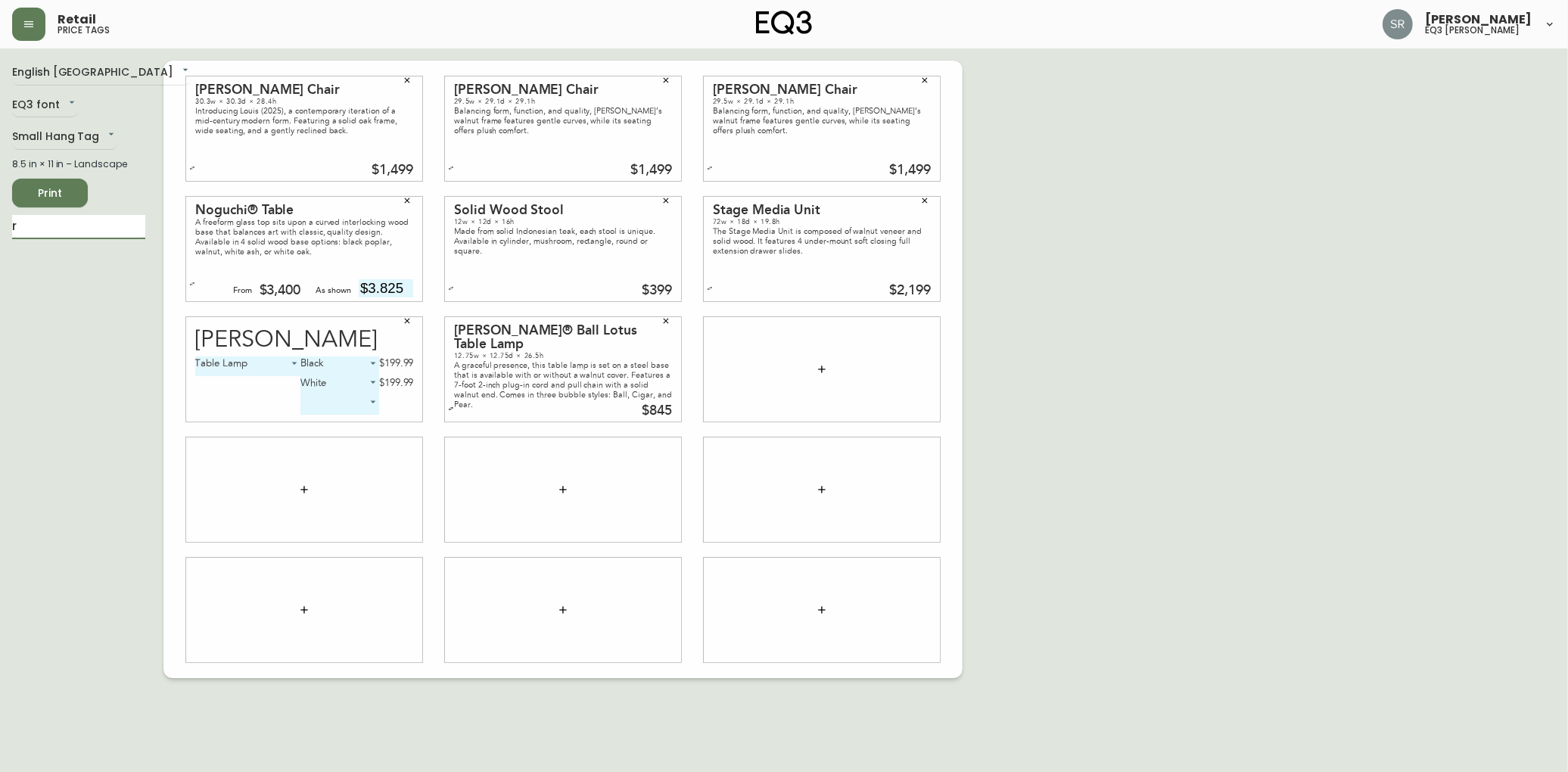
scroll to position [0, 0]
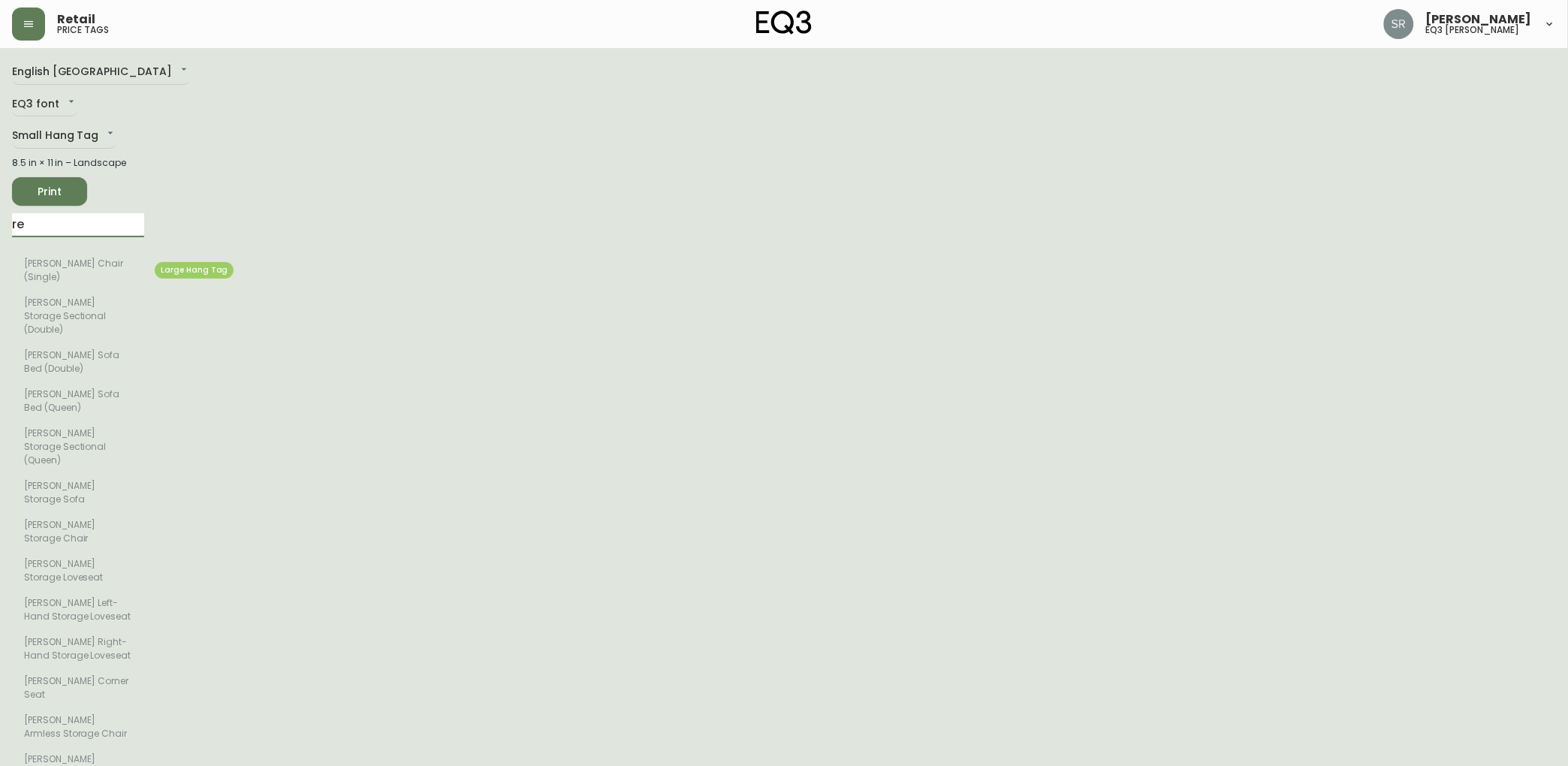
type input "r"
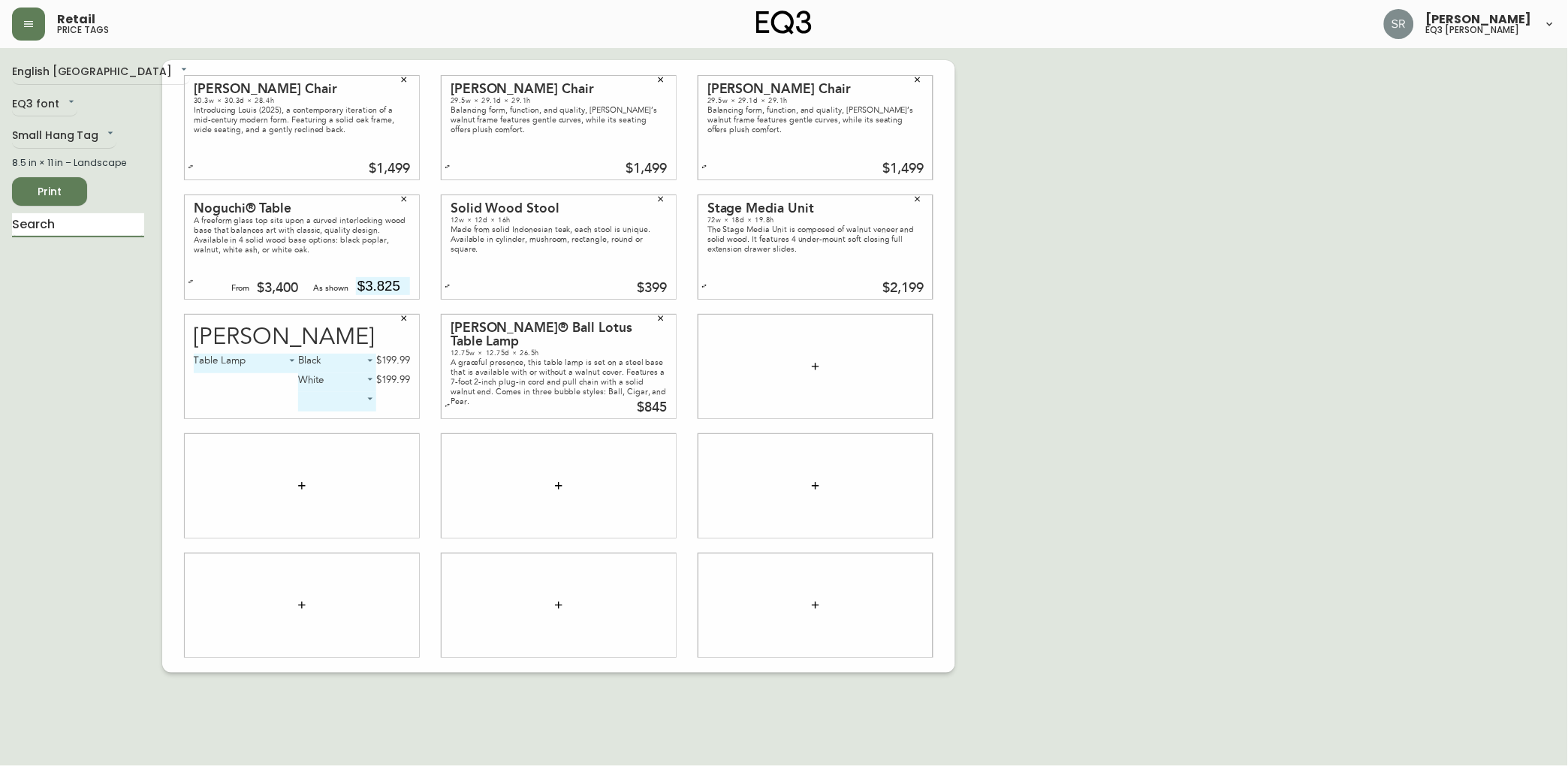
drag, startPoint x: 60, startPoint y: 221, endPoint x: -5, endPoint y: 238, distance: 67.2
click at [0, 238] on html "Retail price tags [PERSON_NAME] eq3 laval - [PERSON_NAME] English [GEOGRAPHIC_D…" at bounding box center [784, 336] width 1568 height 672
drag, startPoint x: 81, startPoint y: 220, endPoint x: -5, endPoint y: 198, distance: 88.8
click at [0, 198] on html "Retail price tags [PERSON_NAME] eq3 laval - [PERSON_NAME] English [GEOGRAPHIC_D…" at bounding box center [784, 336] width 1568 height 672
click at [88, 224] on input "text" at bounding box center [79, 225] width 132 height 24
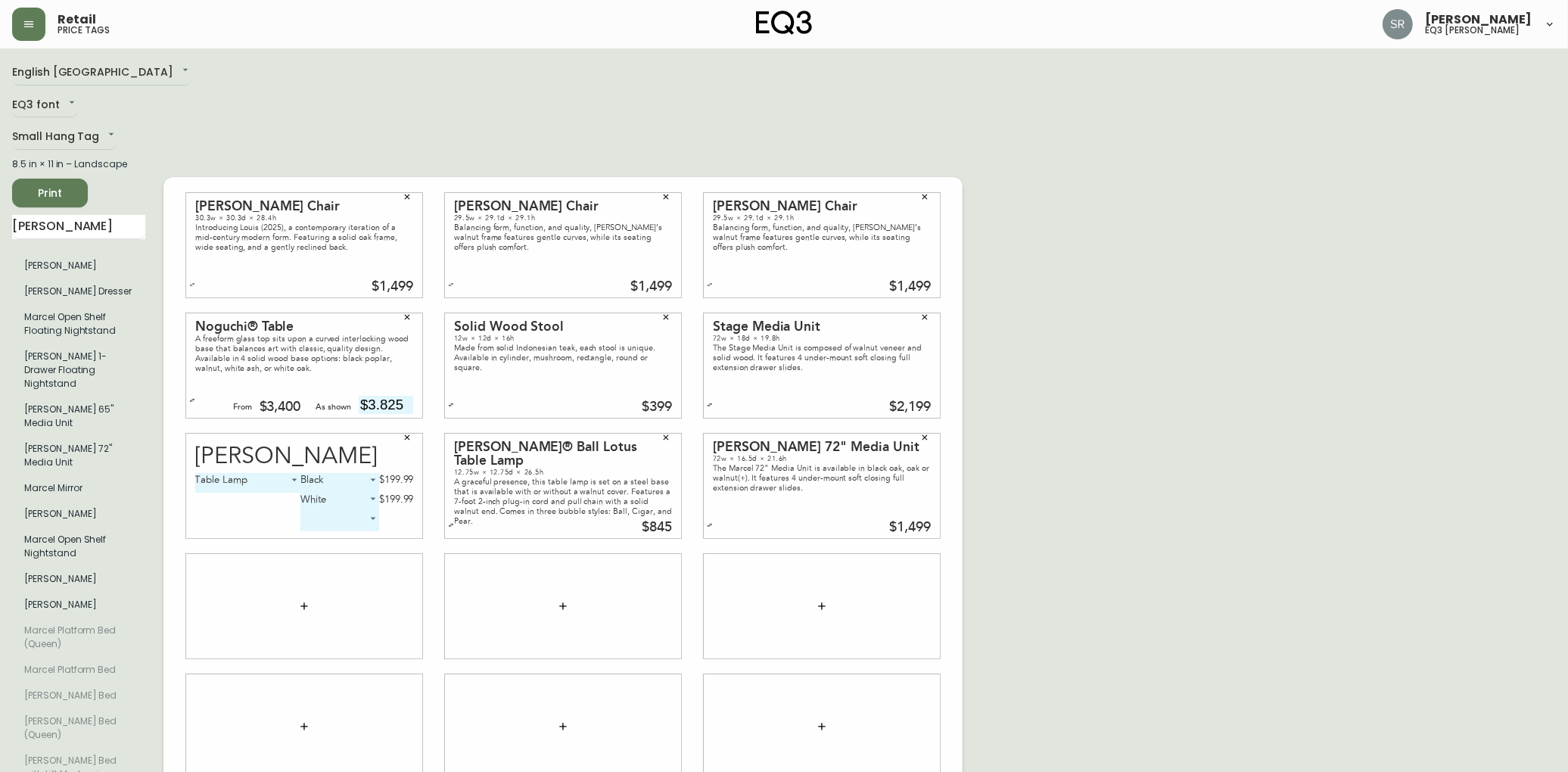
scroll to position [84, 0]
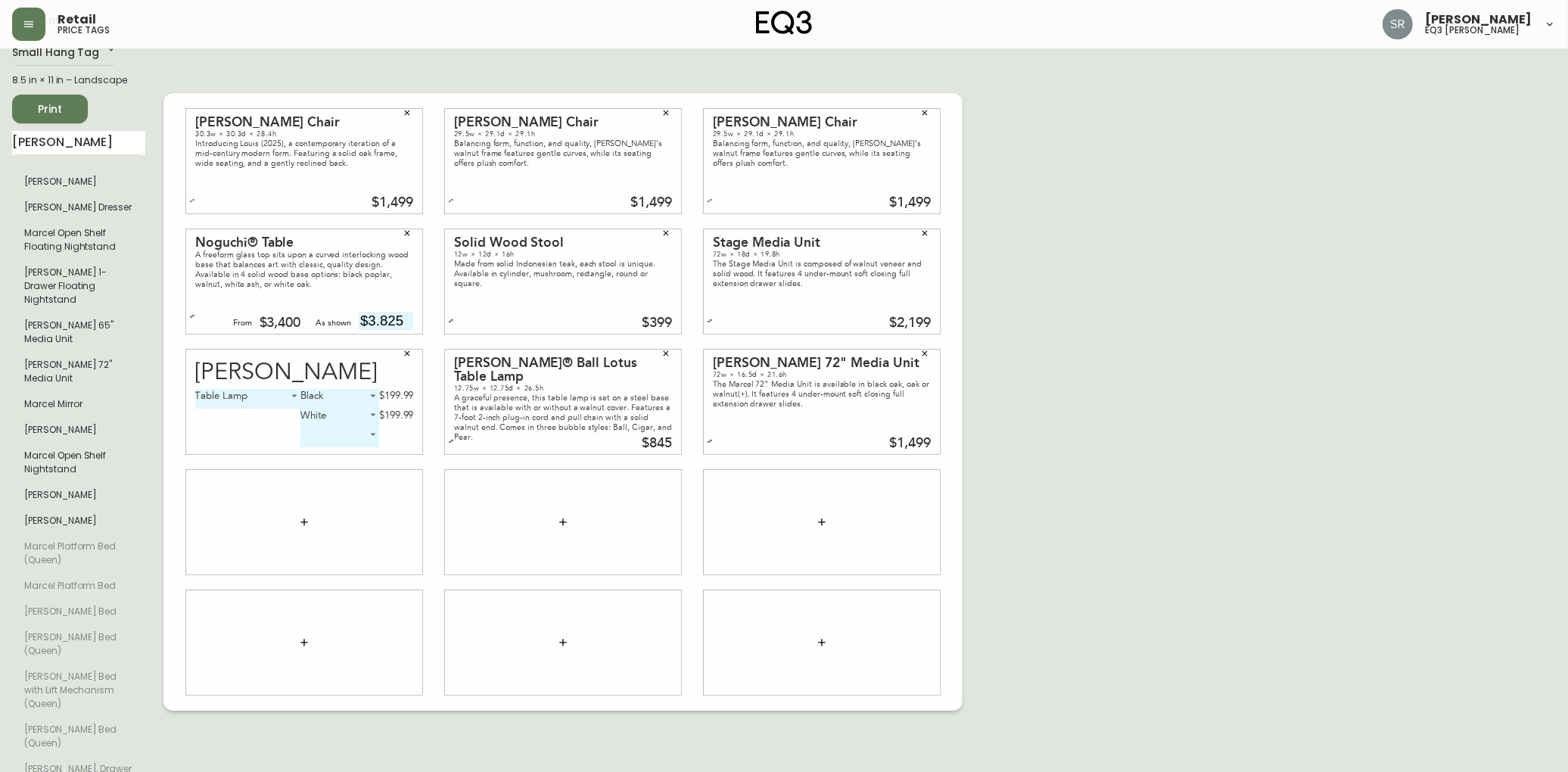
click at [918, 436] on div "$1,499" at bounding box center [910, 443] width 42 height 14
click at [914, 436] on div "$1,499" at bounding box center [910, 443] width 42 height 14
drag, startPoint x: 914, startPoint y: 411, endPoint x: 890, endPoint y: 415, distance: 24.3
click at [890, 436] on div "$1,499" at bounding box center [910, 443] width 42 height 14
click at [1052, 261] on div "English Canada en_CA EQ3 font EQ3 Small Hang Tag small 8.5 in × 11 in – Landsca…" at bounding box center [784, 401] width 1544 height 850
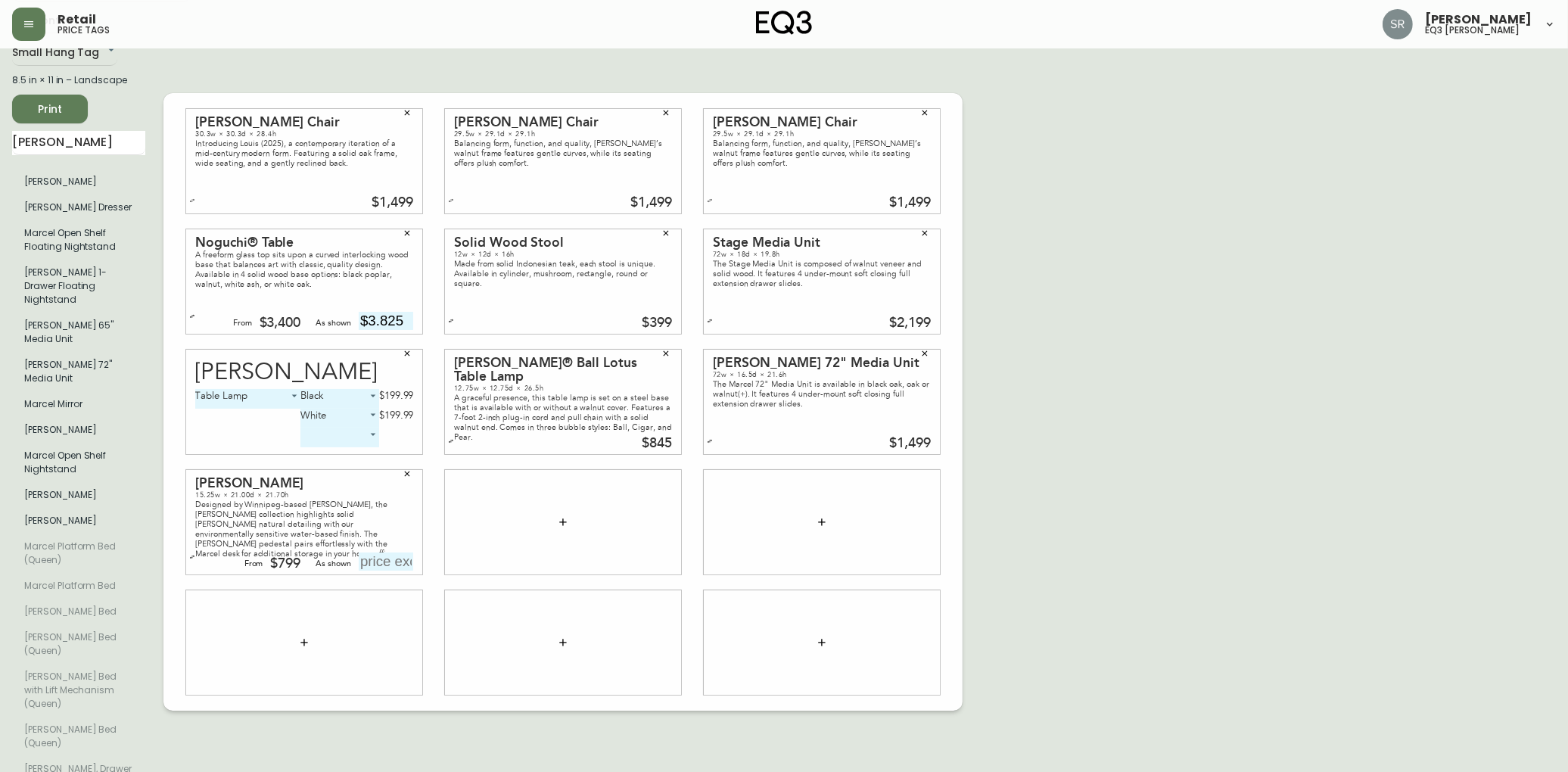
click at [416, 462] on button "button" at bounding box center [407, 474] width 23 height 23
click at [411, 469] on icon "button" at bounding box center [406, 473] width 9 height 9
click at [411, 462] on button "button" at bounding box center [407, 474] width 23 height 23
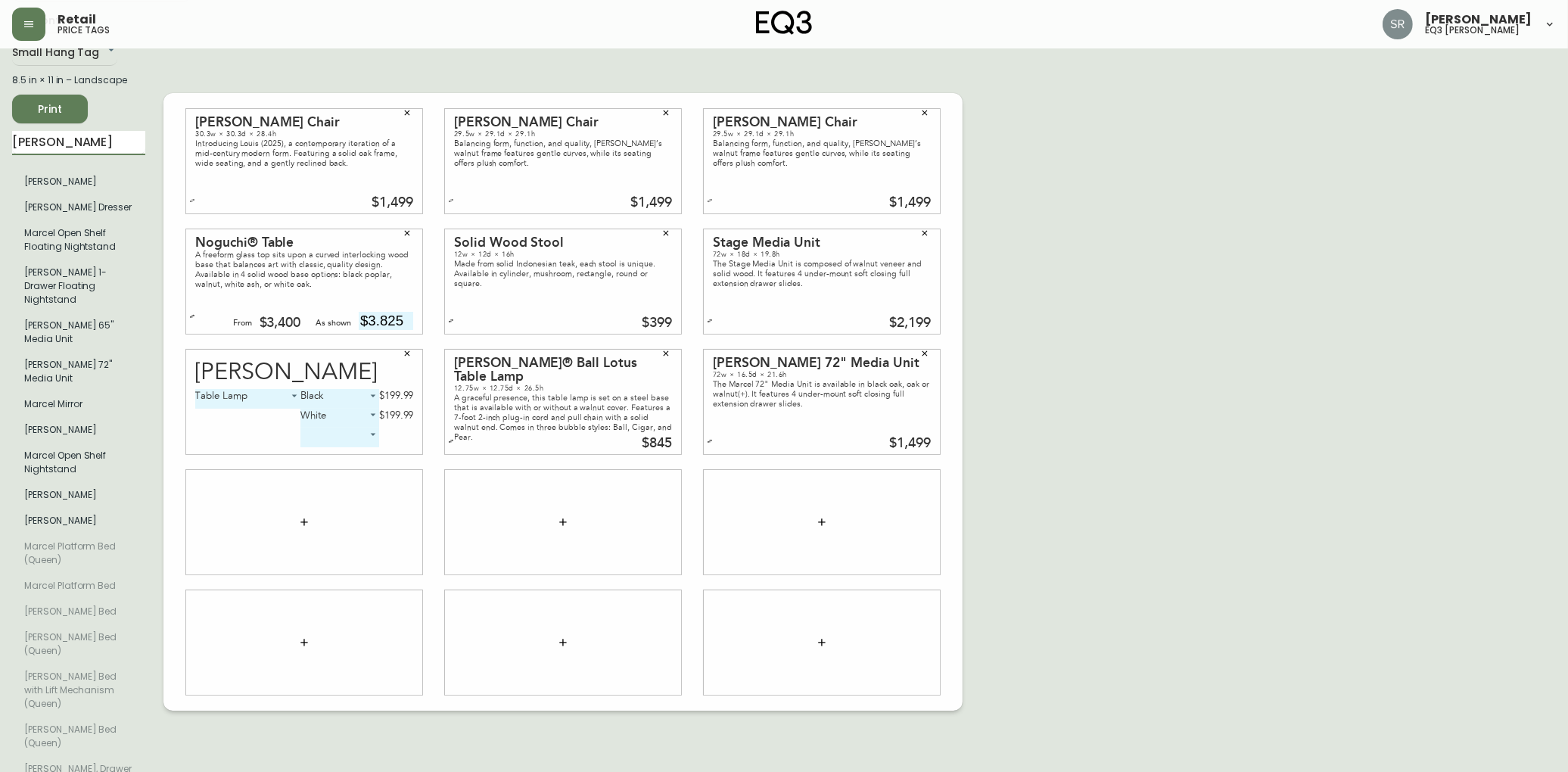
drag, startPoint x: 109, startPoint y: 153, endPoint x: -5, endPoint y: 142, distance: 114.5
click at [0, 142] on html "Retail price tags [PERSON_NAME] eq3 laval - [PERSON_NAME] English [GEOGRAPHIC_D…" at bounding box center [784, 372] width 1568 height 911
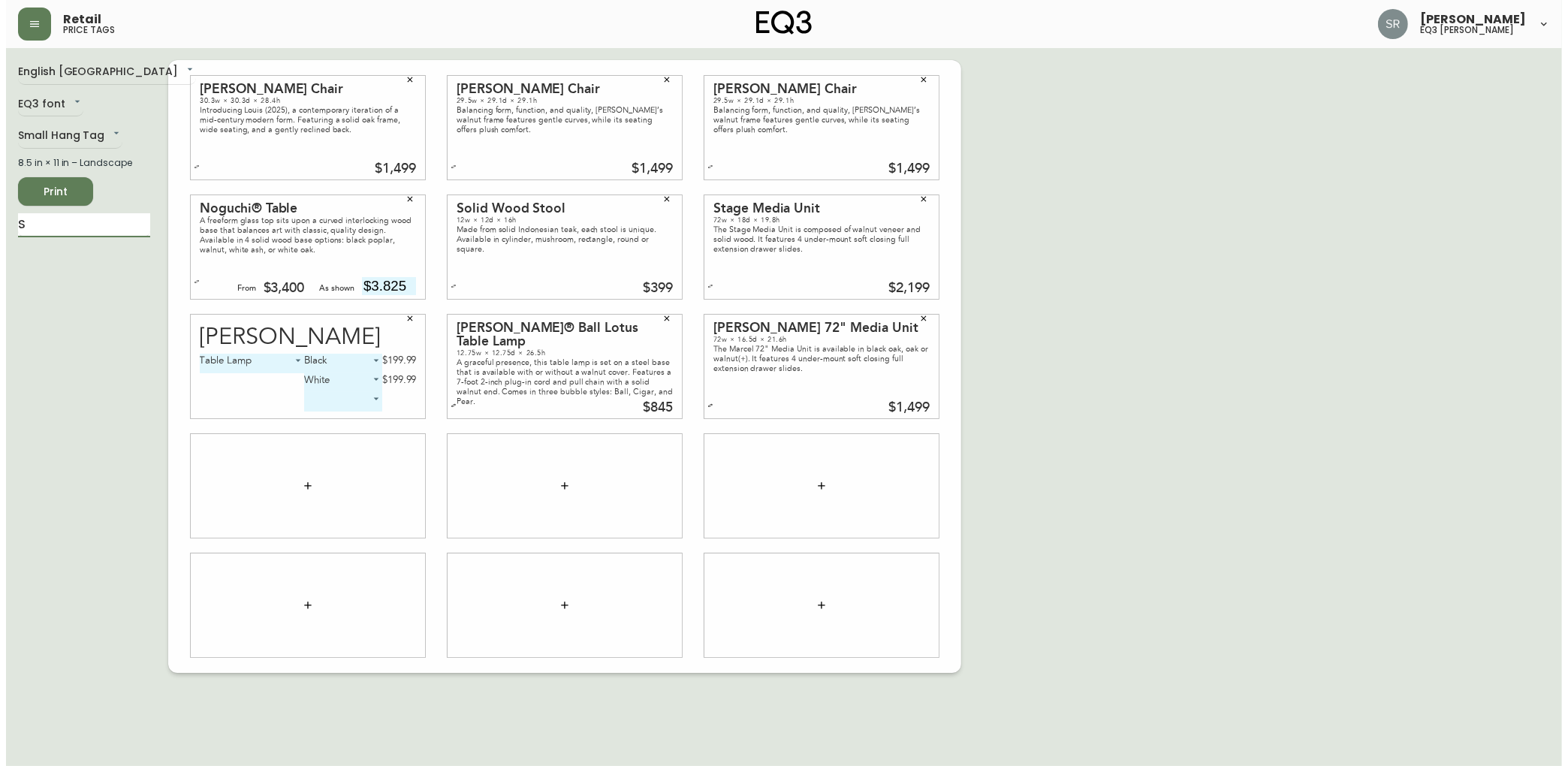
scroll to position [0, 0]
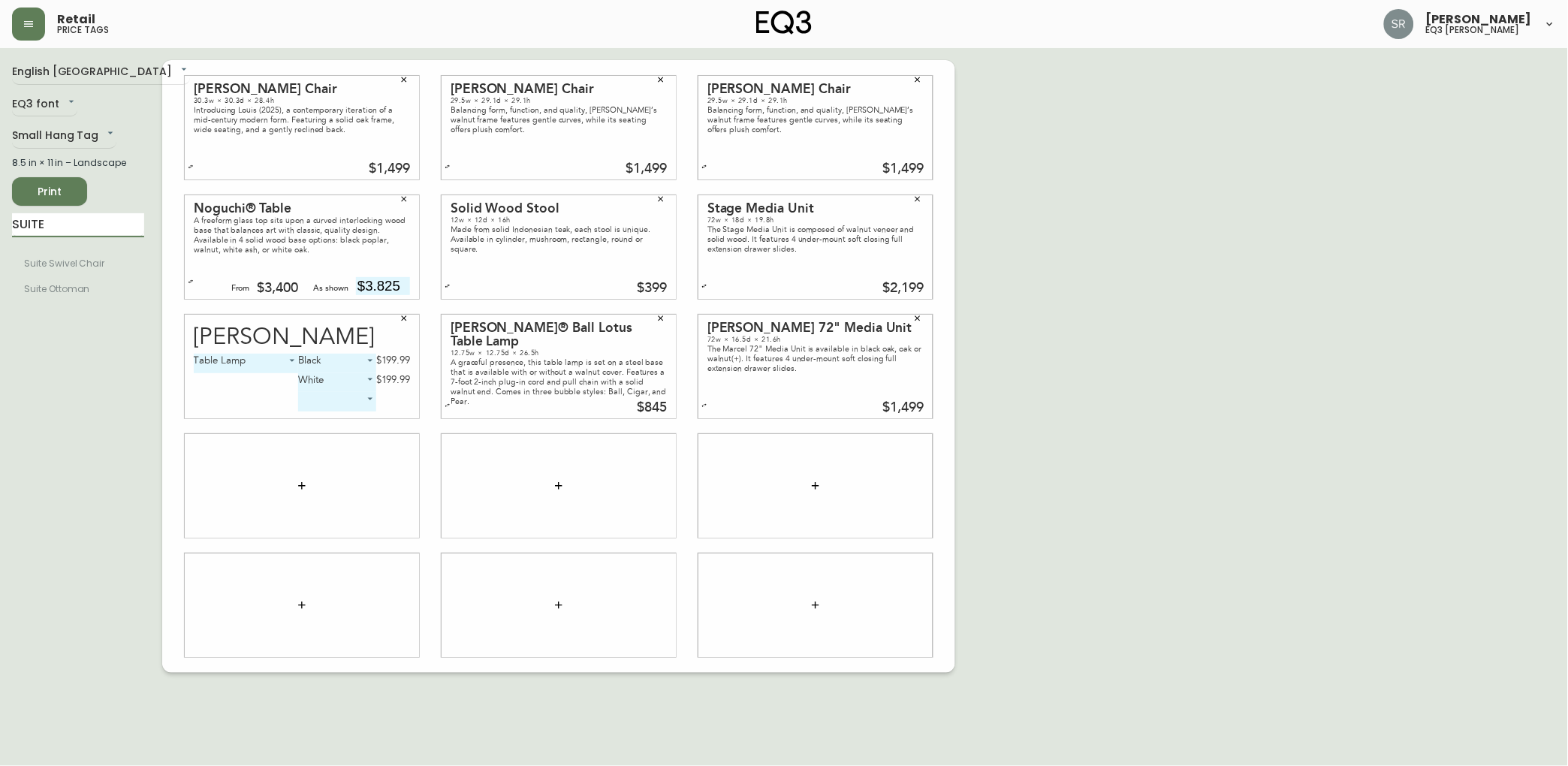
drag, startPoint x: 85, startPoint y: 231, endPoint x: -5, endPoint y: 208, distance: 92.9
click at [0, 208] on html "Retail price tags [PERSON_NAME] eq3 laval - [PERSON_NAME] English [GEOGRAPHIC_D…" at bounding box center [784, 336] width 1568 height 672
type input "S"
click at [98, 231] on input "text" at bounding box center [79, 225] width 132 height 24
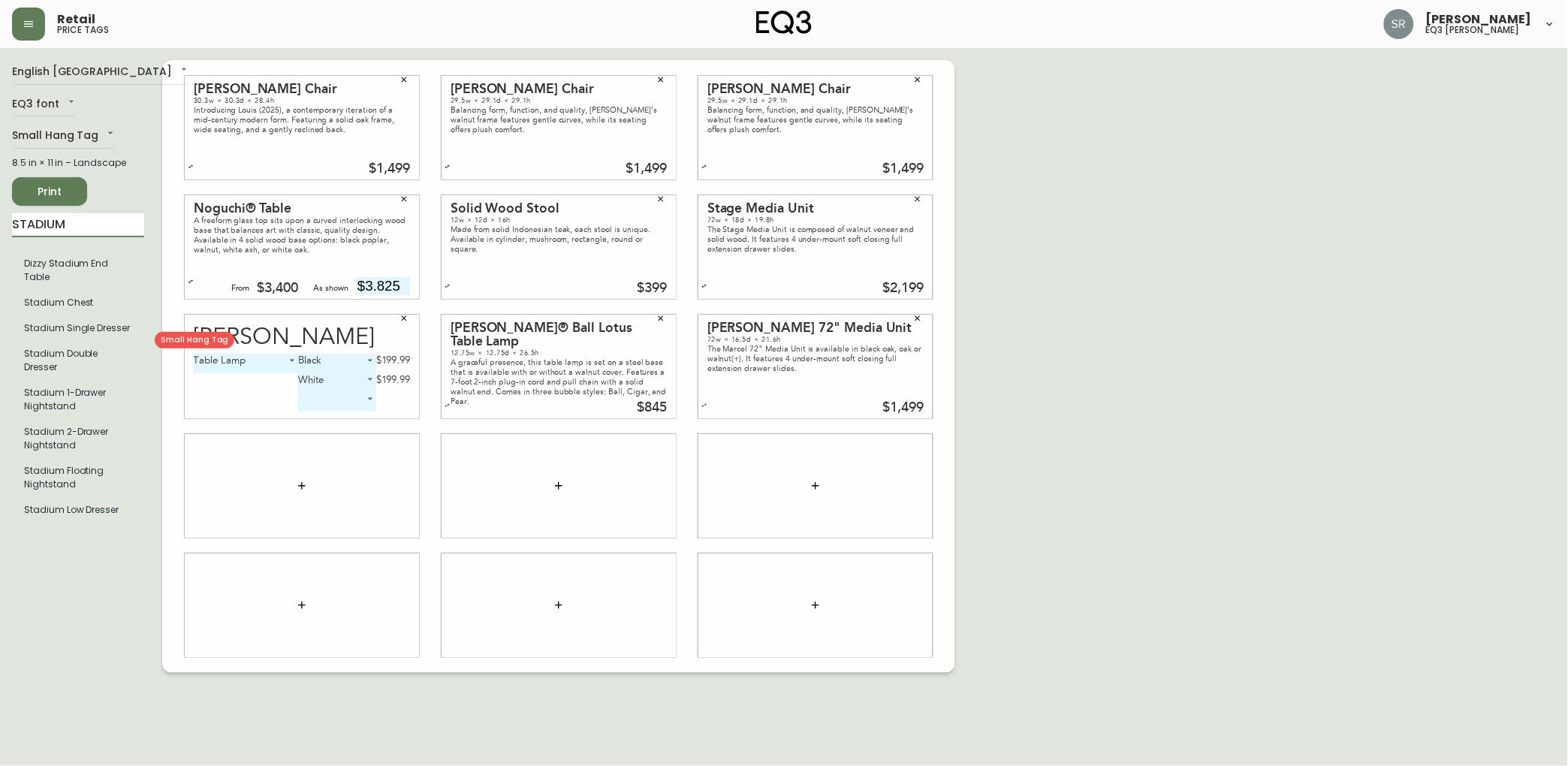
type input "STADIUM"
